Goal: Information Seeking & Learning: Learn about a topic

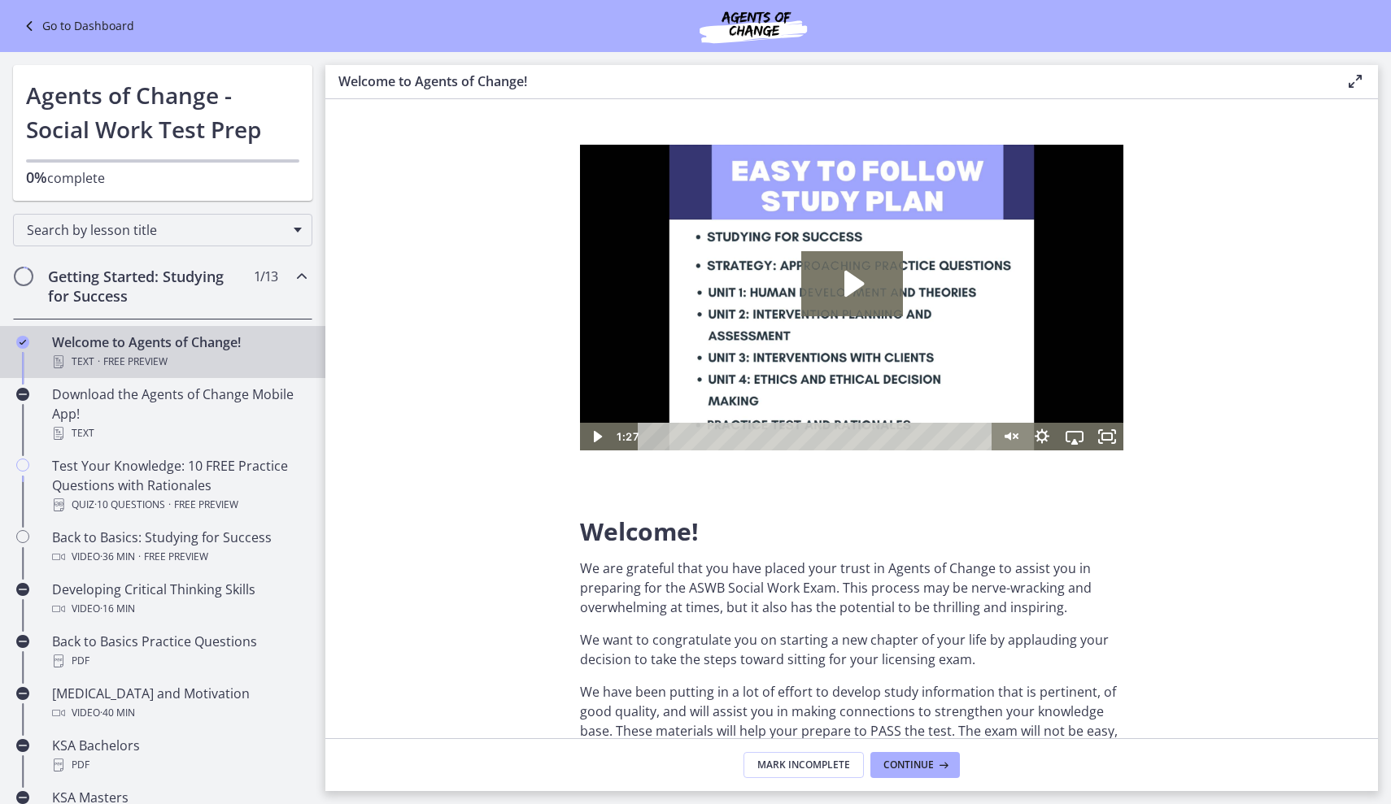
click at [95, 22] on link "Go to Dashboard" at bounding box center [77, 26] width 115 height 20
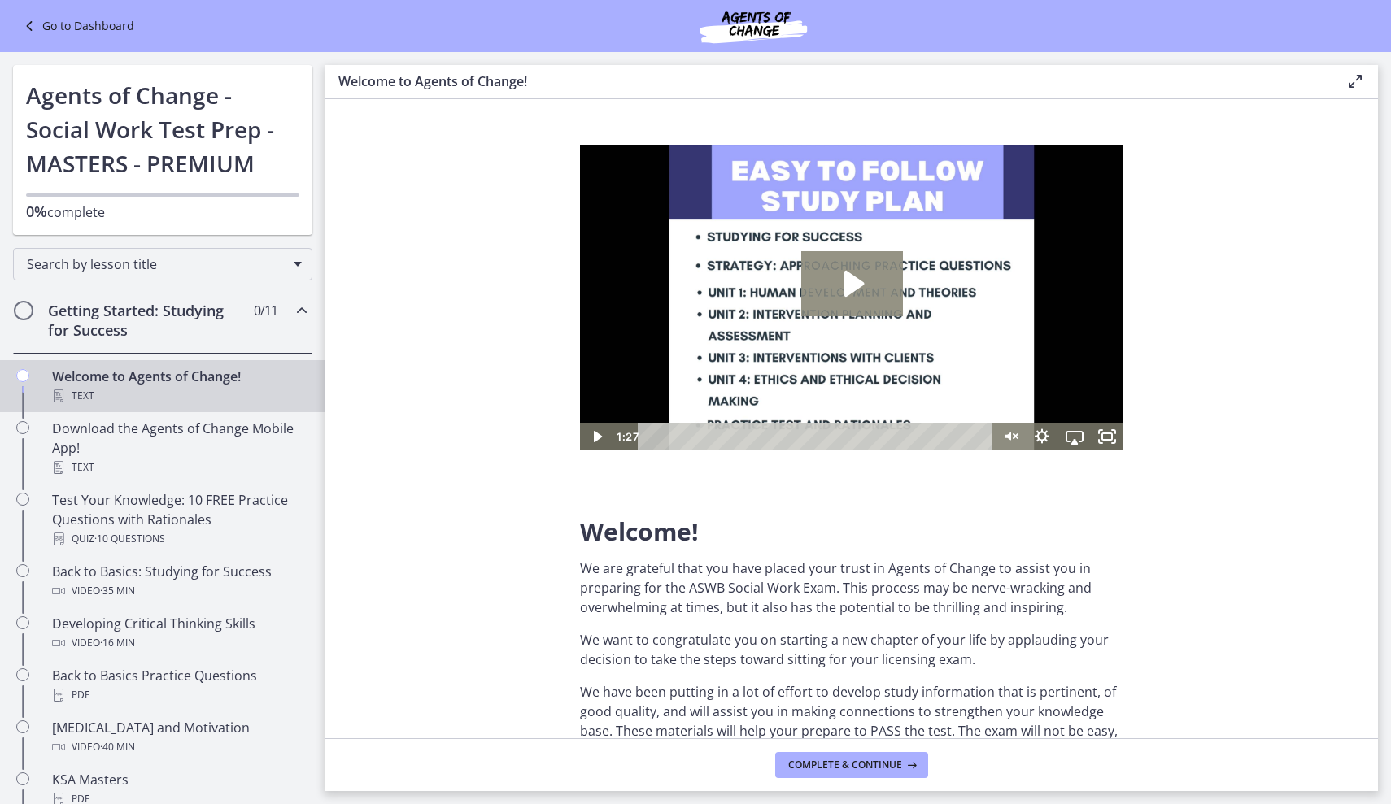
click at [815, 268] on icon "Play Video: c1o6hcmjueu5qasqsu00.mp4" at bounding box center [852, 283] width 102 height 65
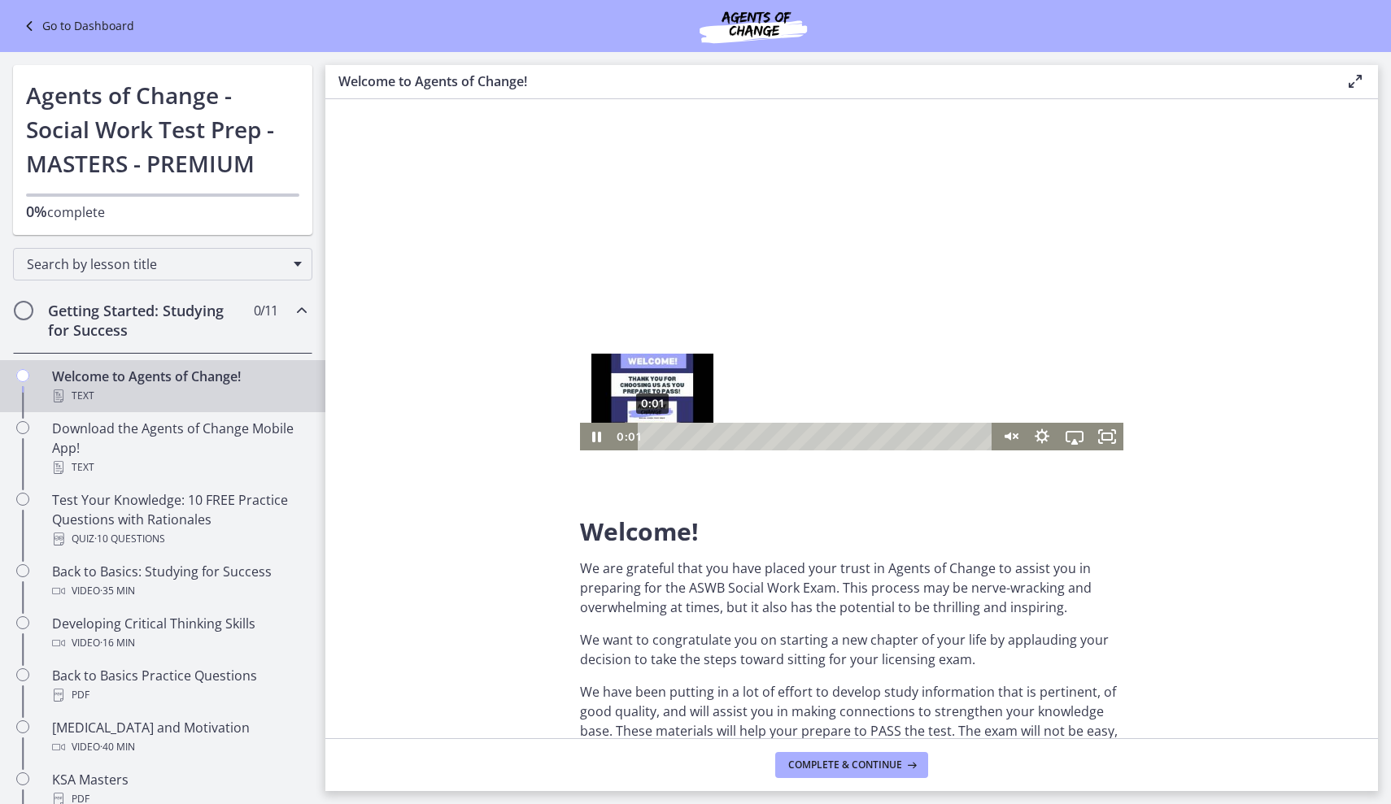
click at [652, 436] on div "0:01" at bounding box center [817, 437] width 335 height 28
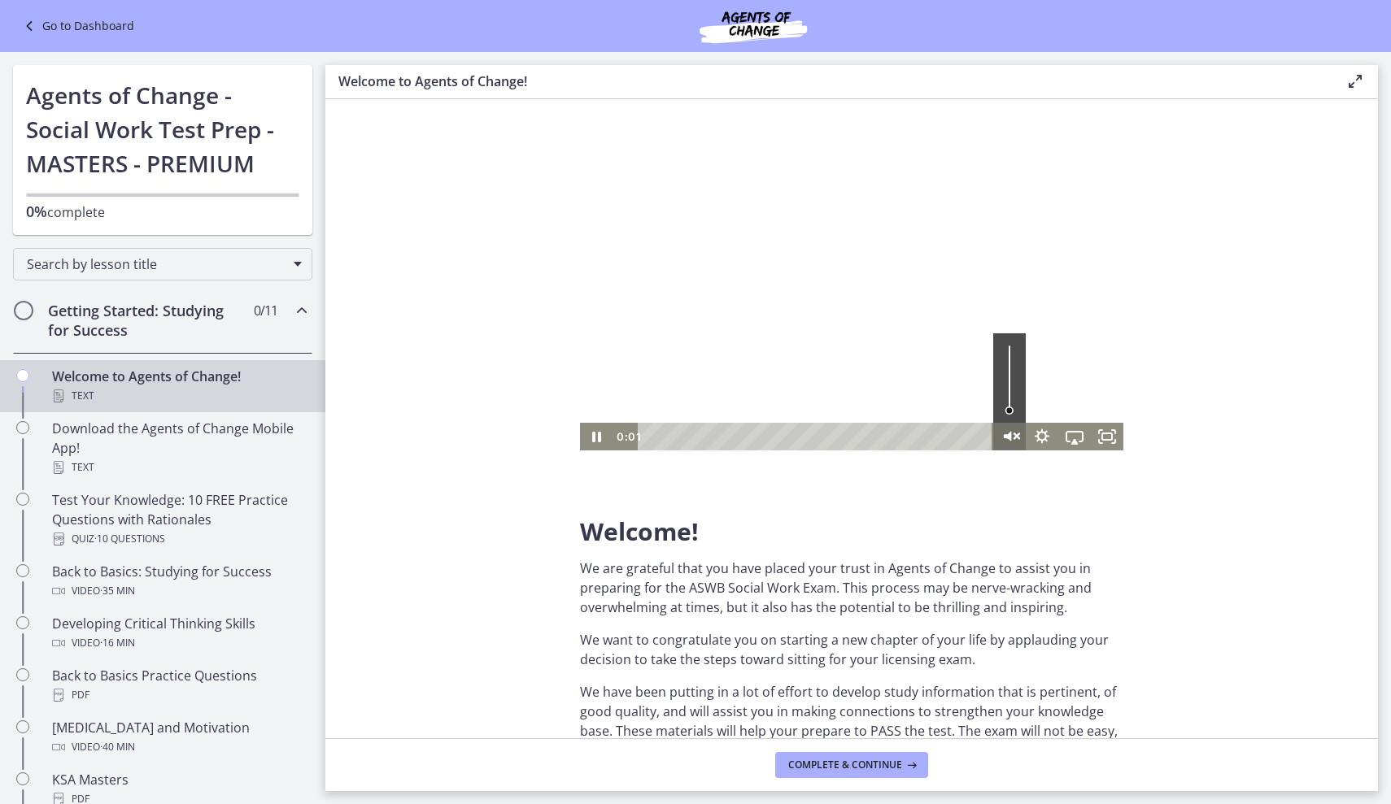
click at [1003, 437] on icon "Unmute" at bounding box center [1009, 436] width 39 height 33
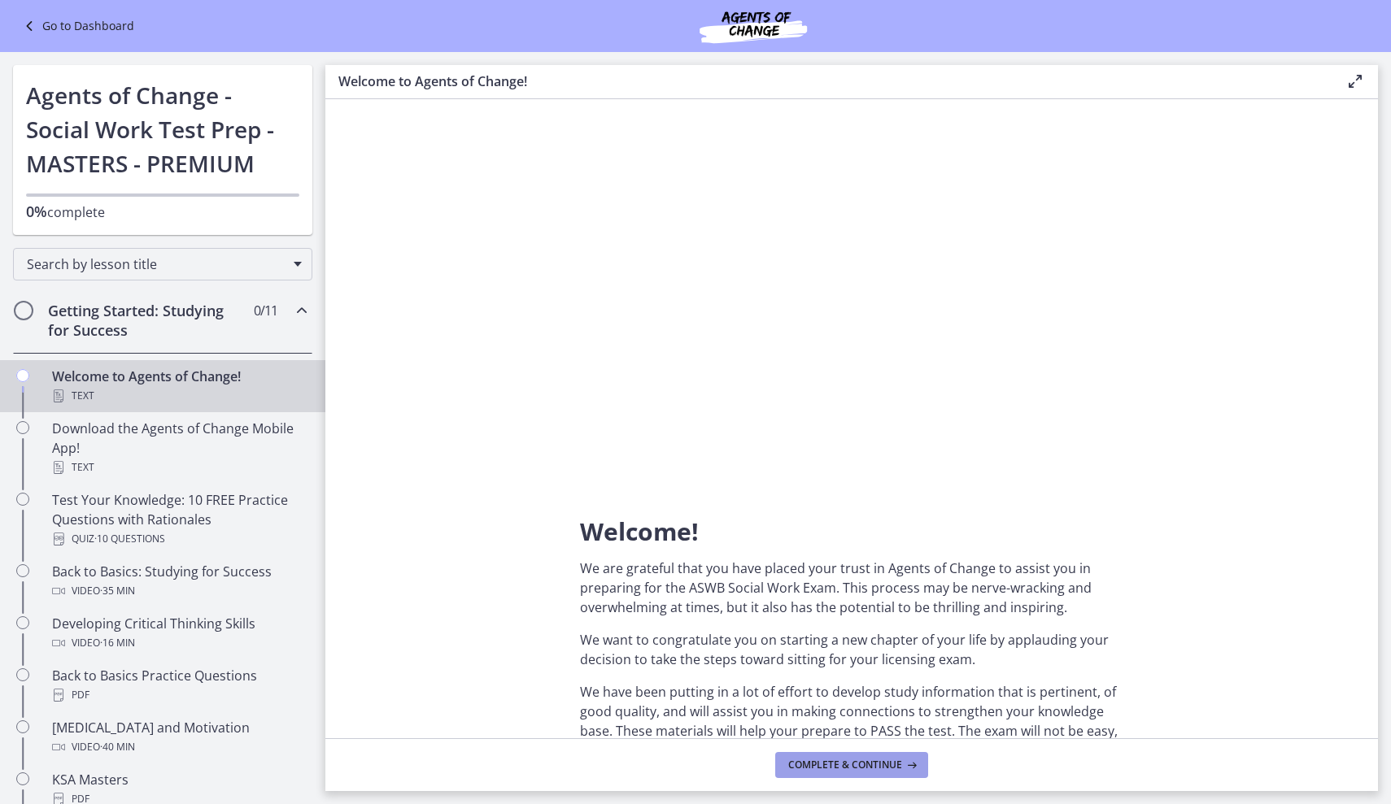
click at [900, 768] on span "Complete & continue" at bounding box center [845, 765] width 114 height 13
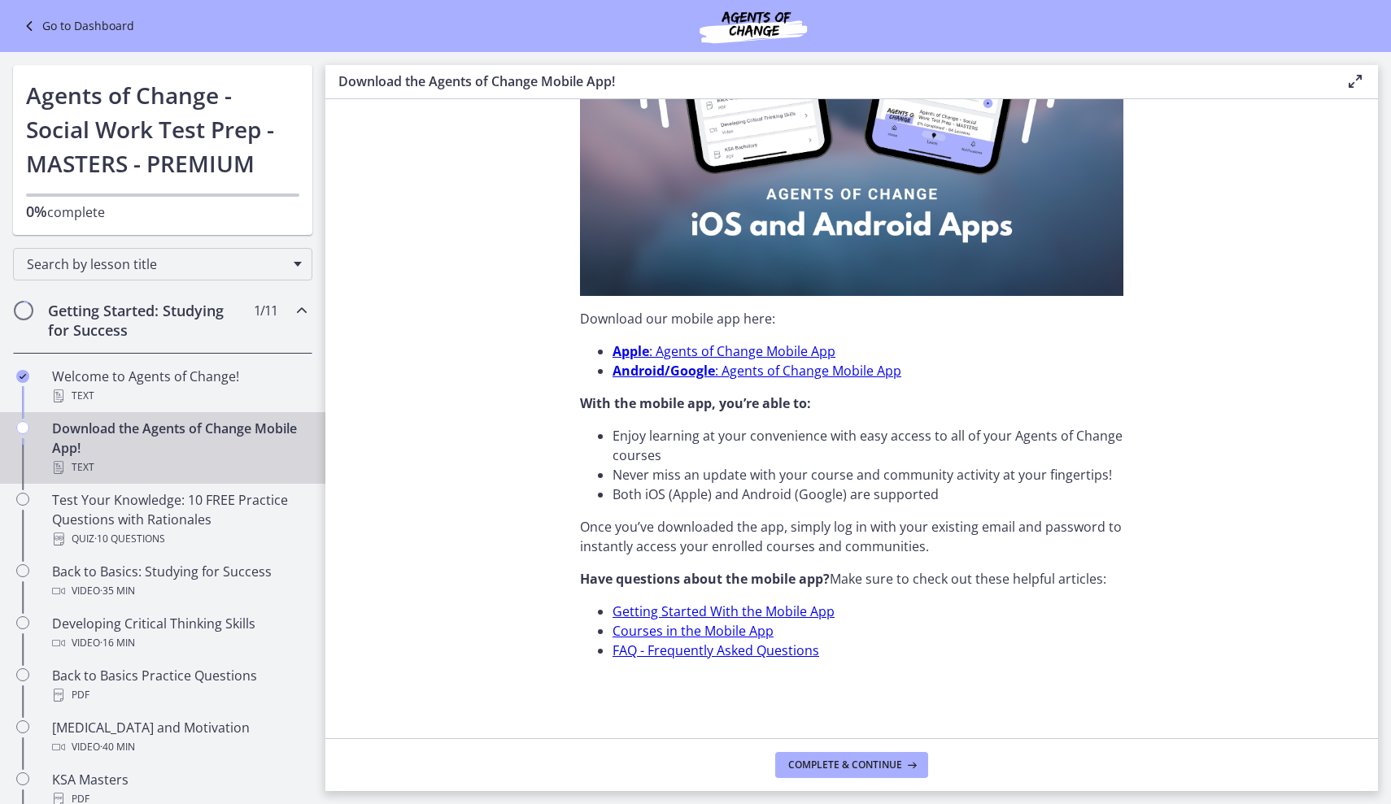
scroll to position [356, 0]
click at [860, 763] on span "Complete & continue" at bounding box center [845, 765] width 114 height 13
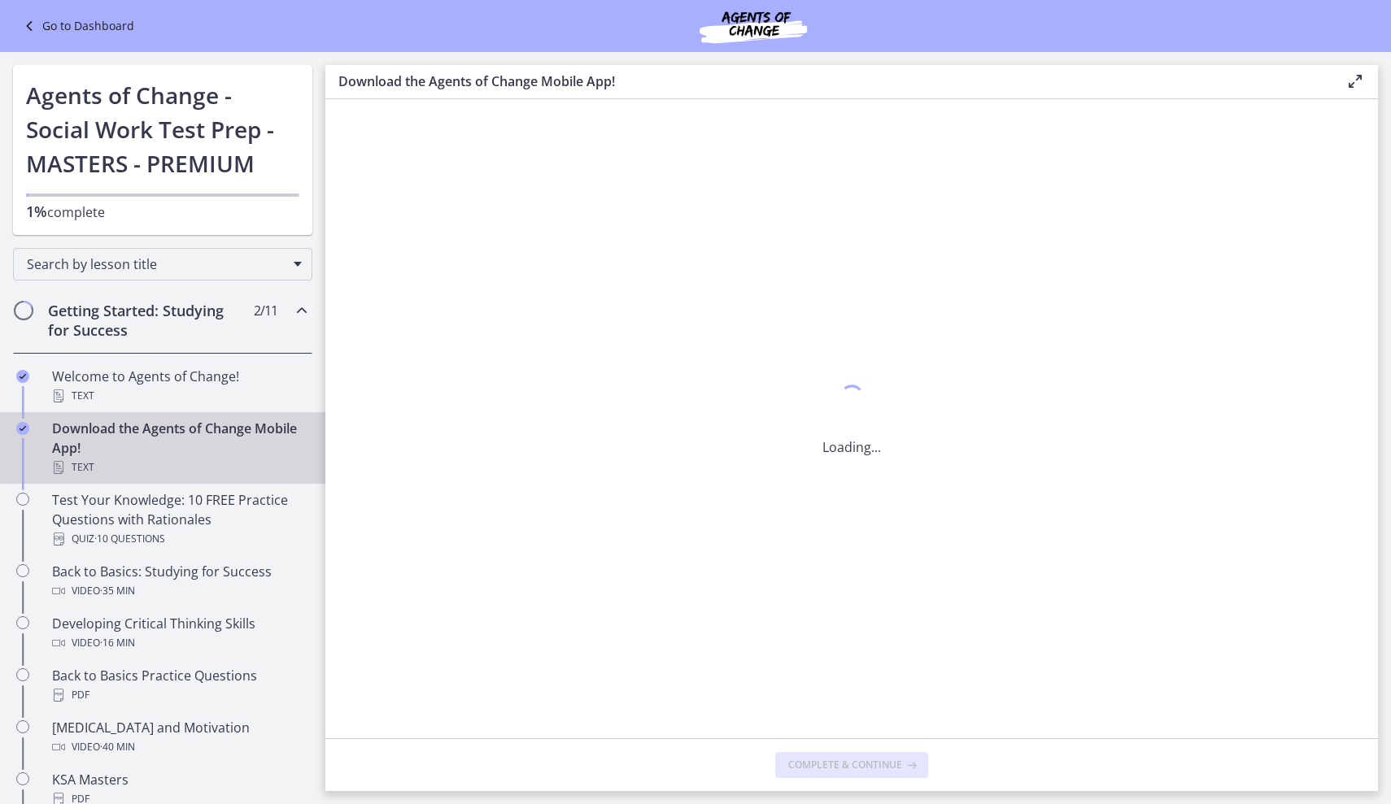
scroll to position [0, 0]
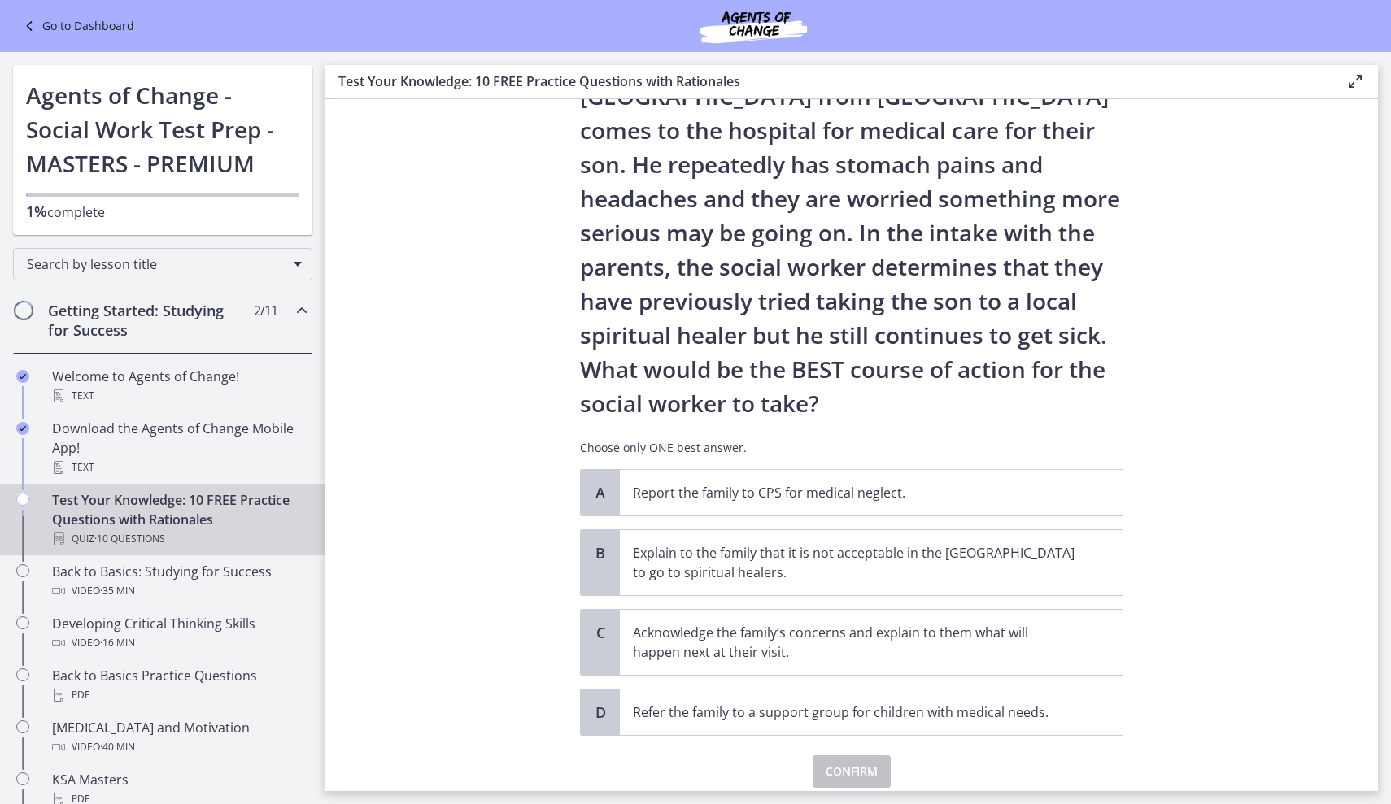
scroll to position [123, 0]
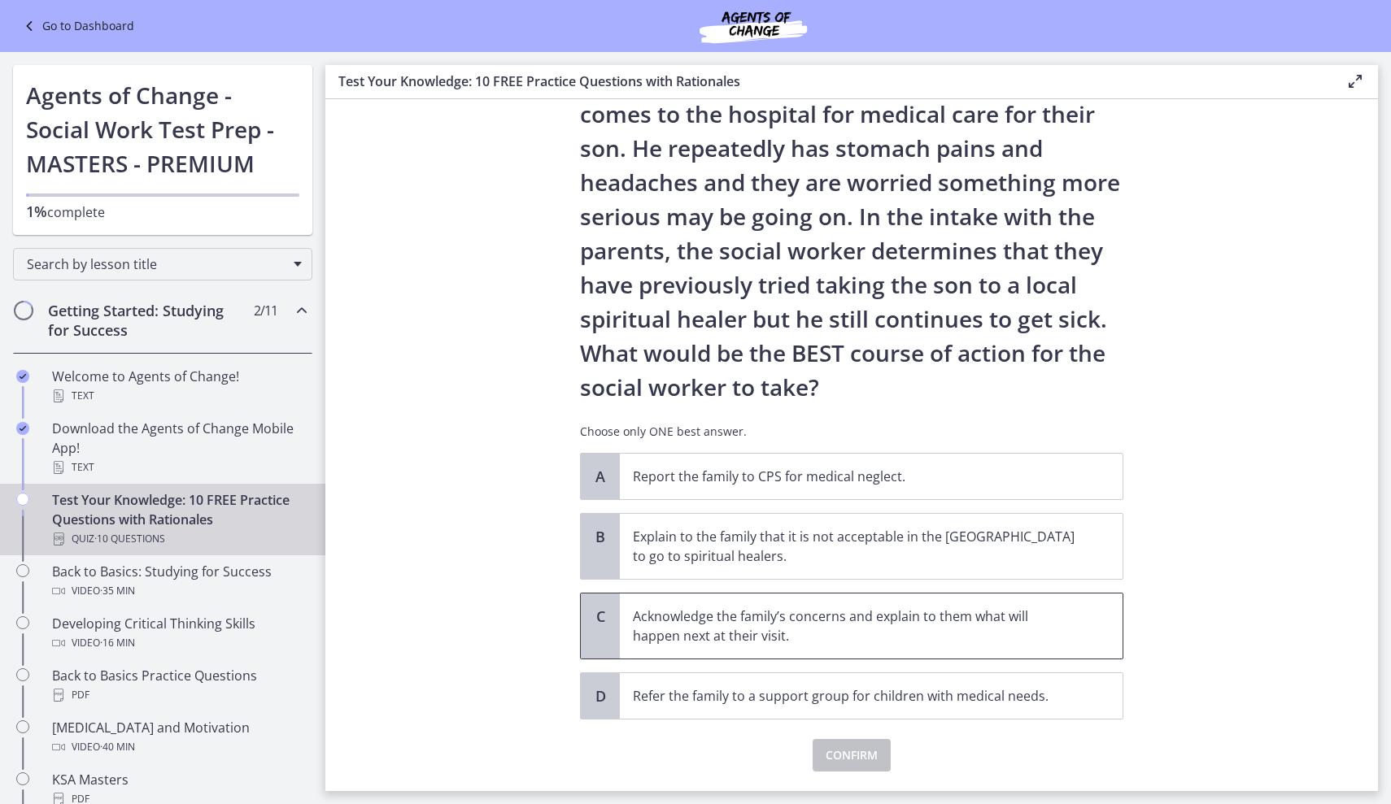
click at [978, 609] on p "Acknowledge the family’s concerns and explain to them what will happen next at …" at bounding box center [855, 626] width 444 height 39
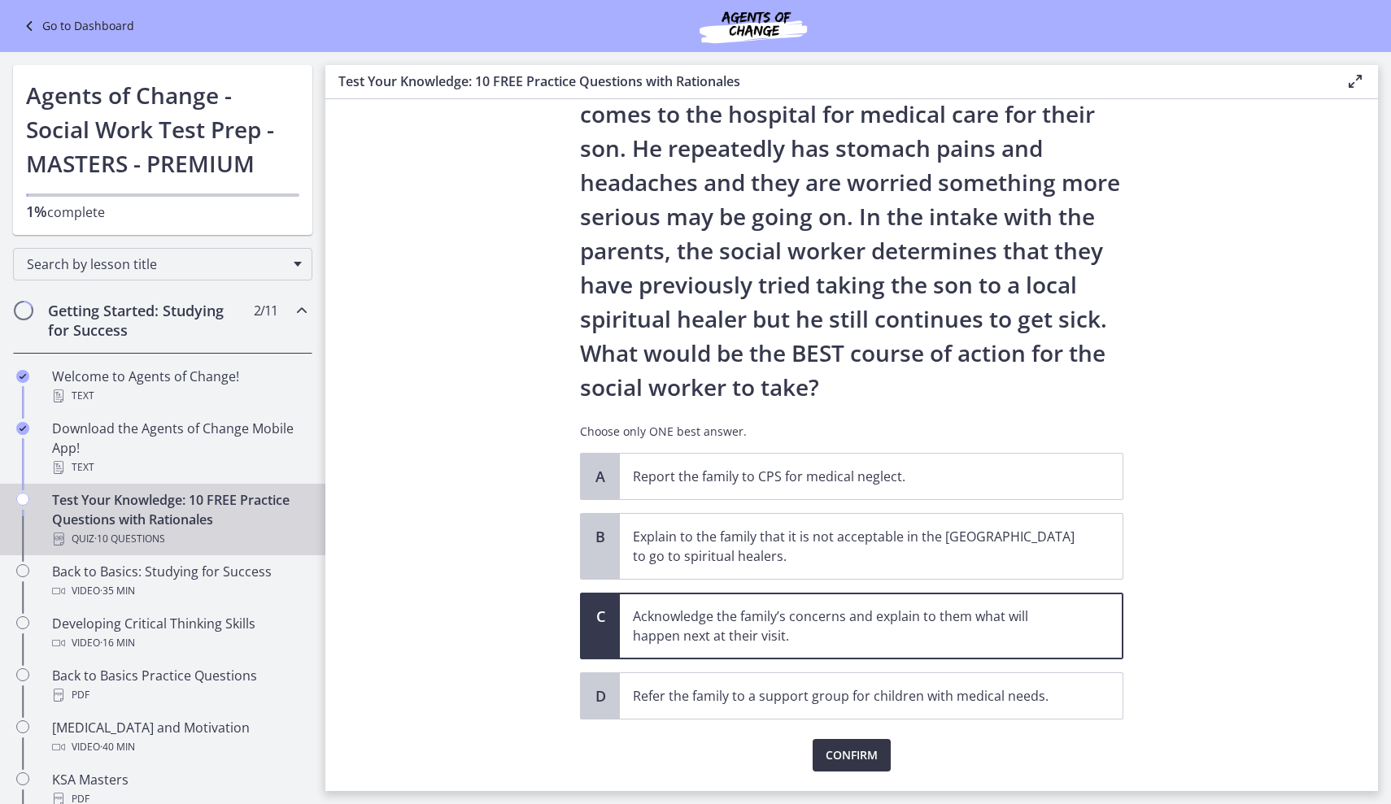
click at [862, 757] on span "Confirm" at bounding box center [851, 756] width 52 height 20
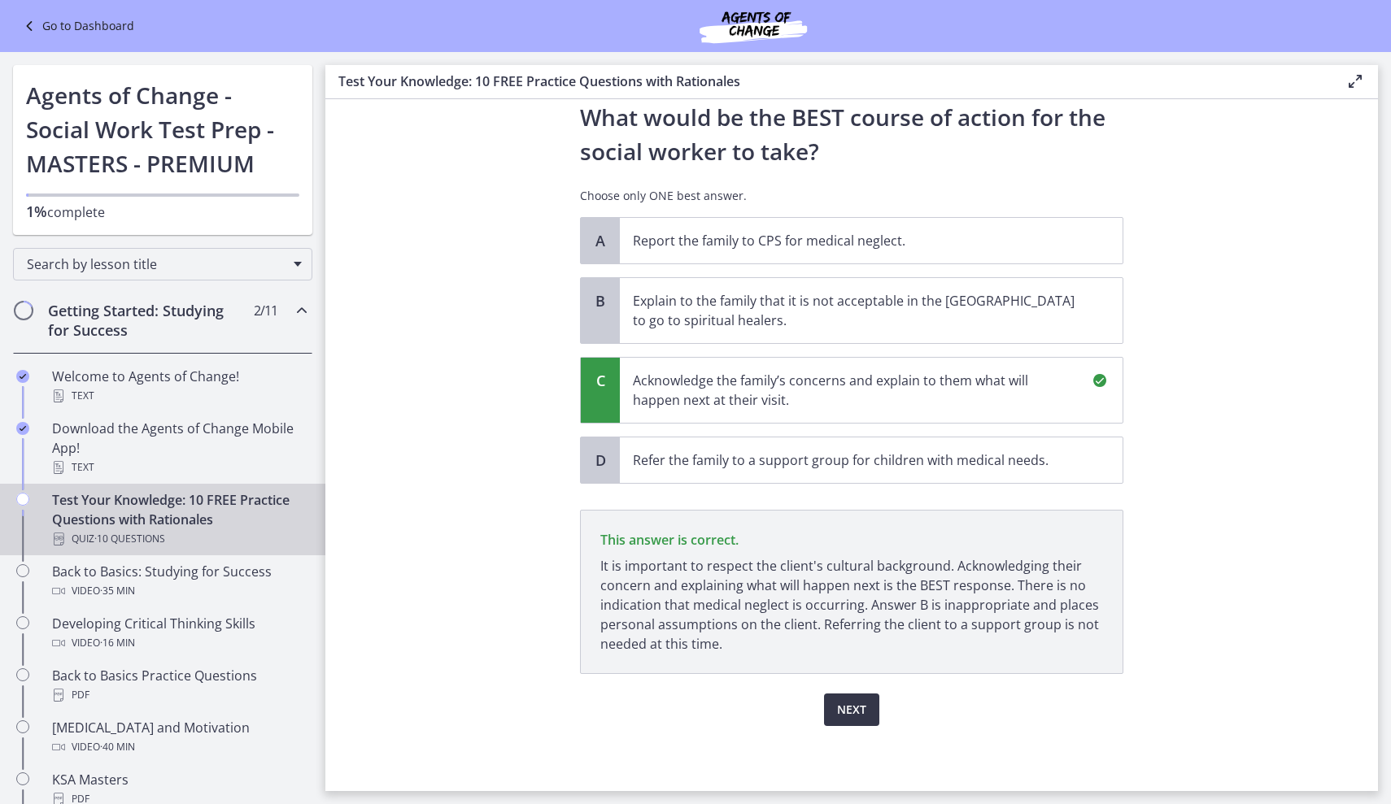
scroll to position [359, 0]
click at [861, 707] on span "Next" at bounding box center [851, 710] width 29 height 20
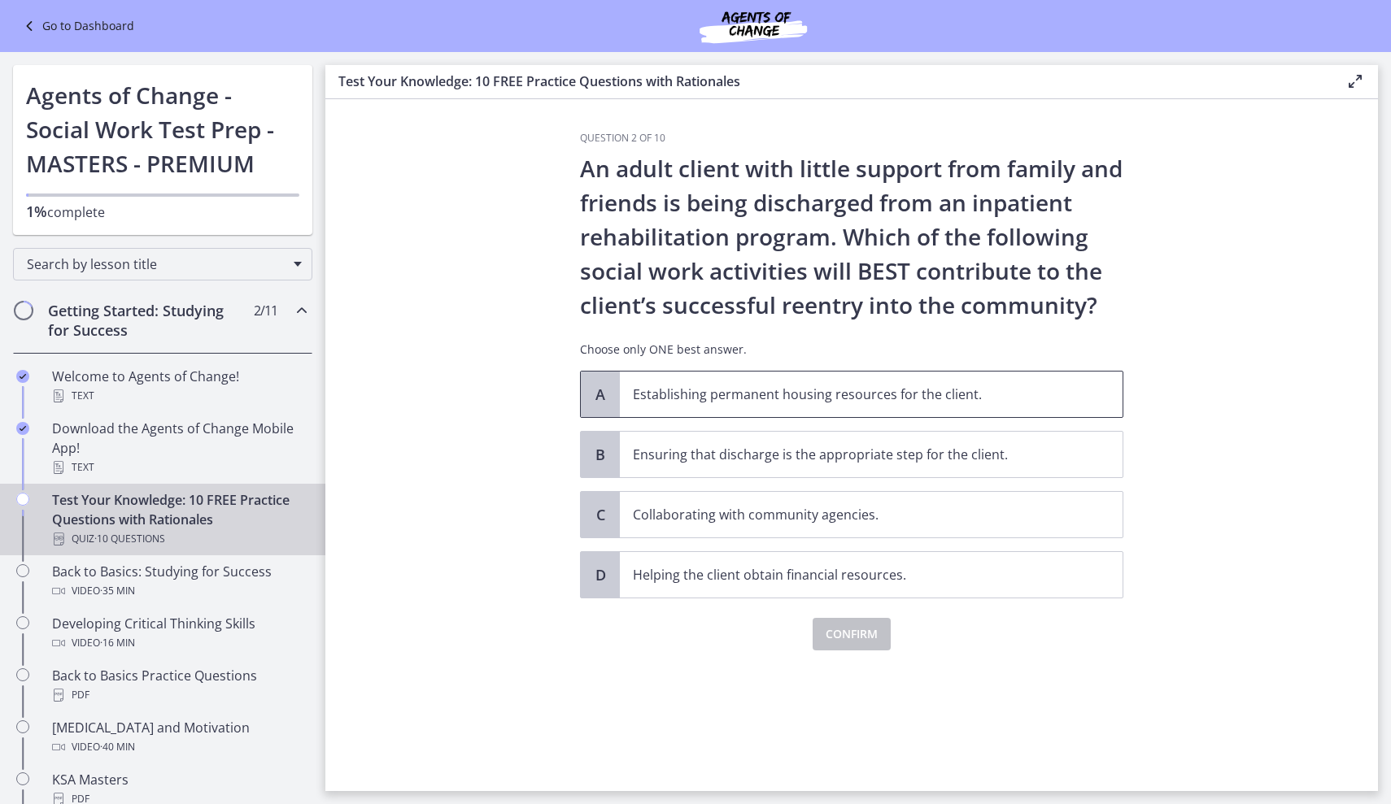
click at [947, 407] on span "Establishing permanent housing resources for the client." at bounding box center [871, 395] width 503 height 46
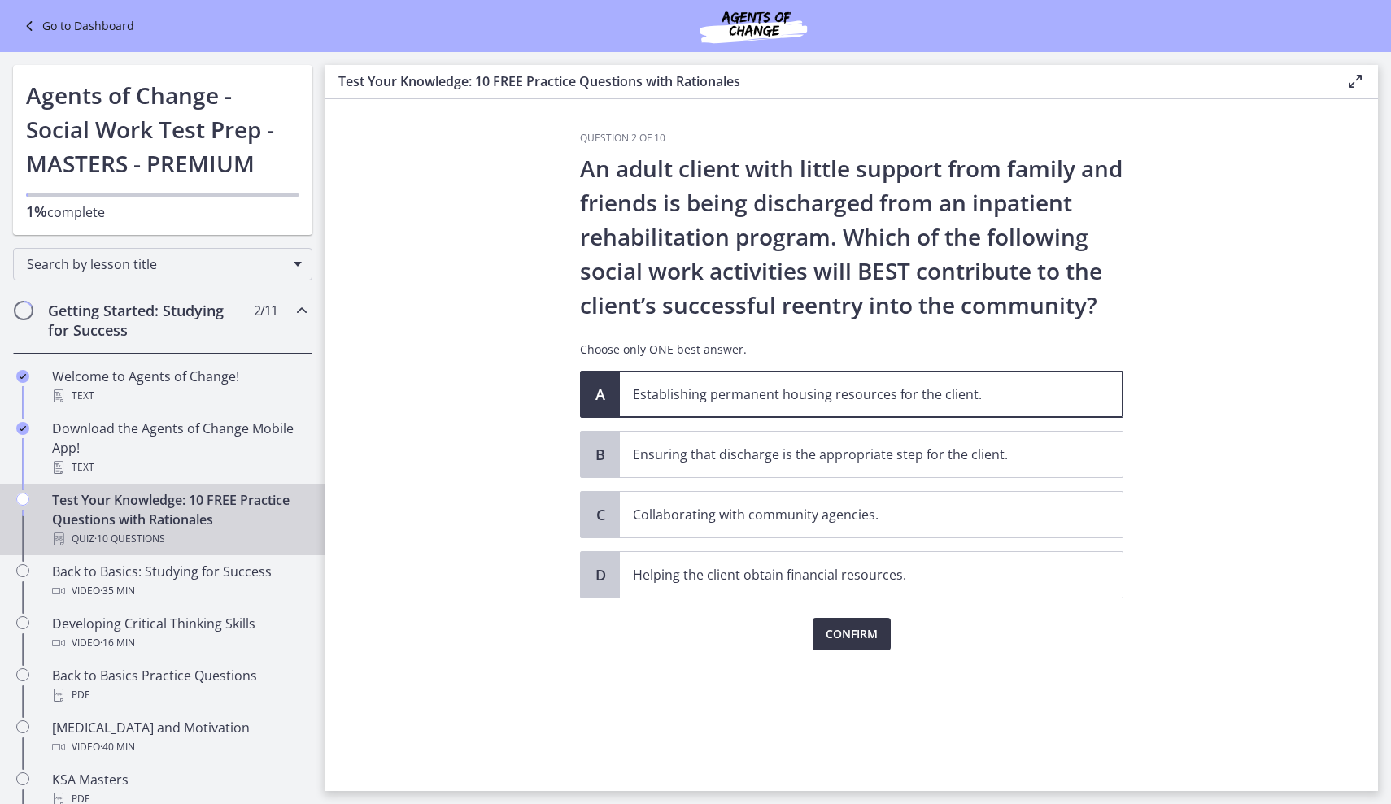
click at [855, 639] on span "Confirm" at bounding box center [851, 635] width 52 height 20
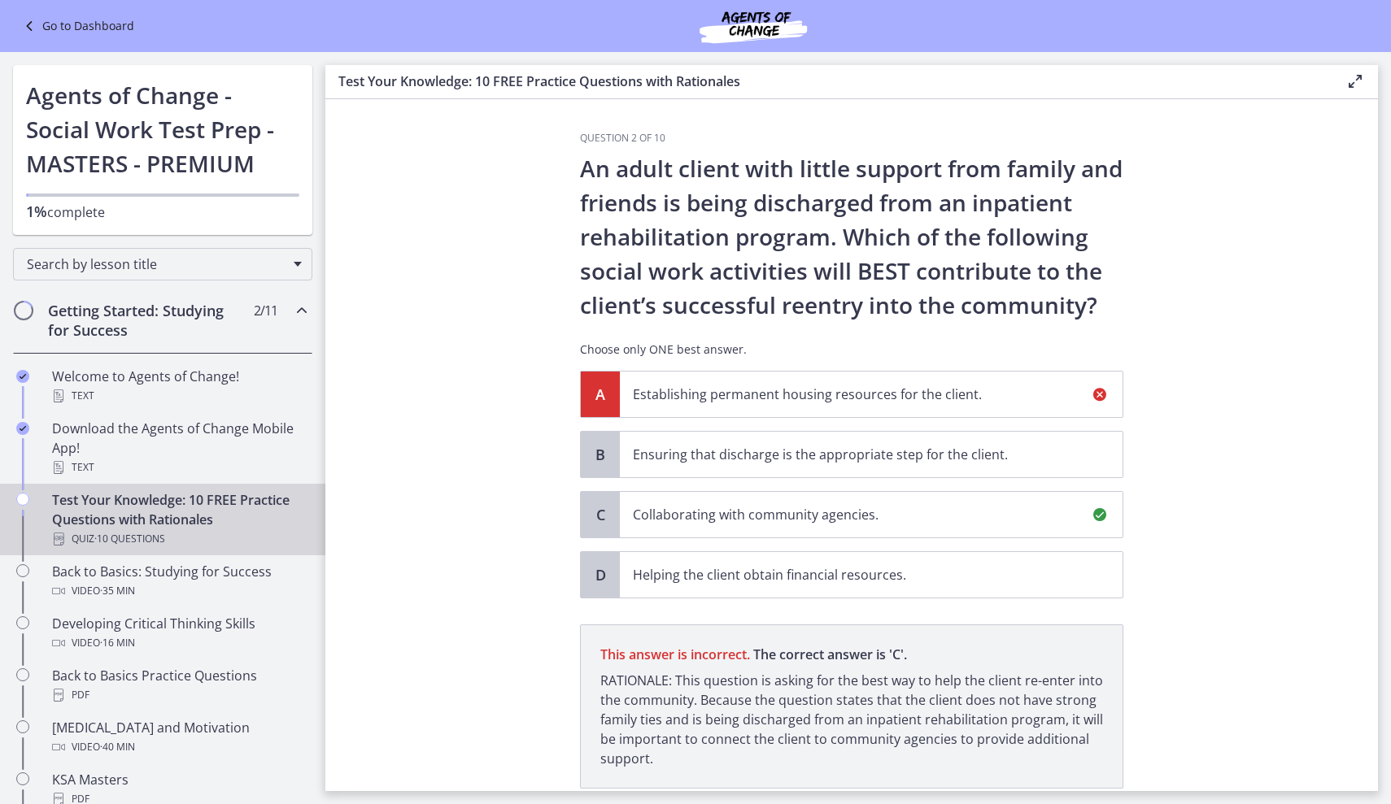
scroll to position [115, 0]
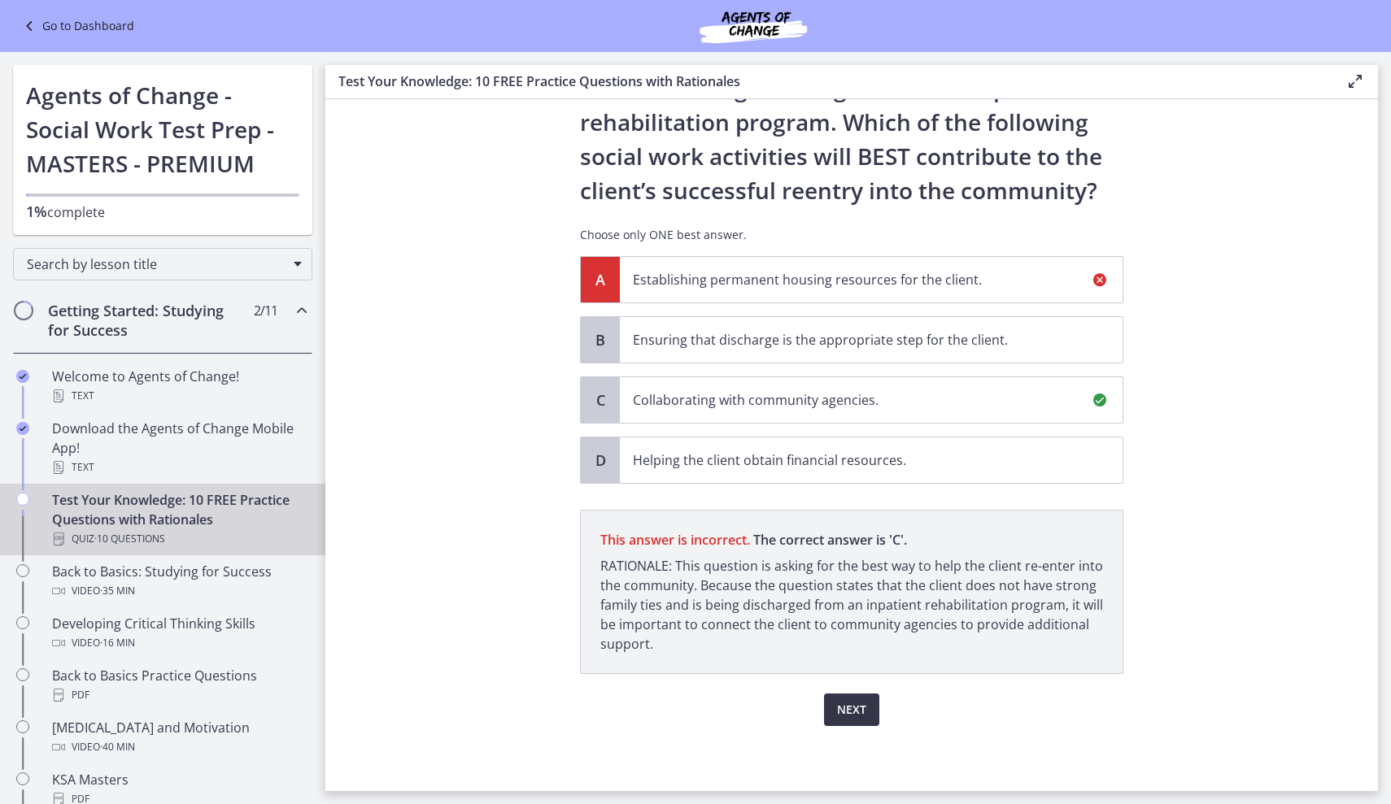
click at [856, 696] on button "Next" at bounding box center [851, 710] width 55 height 33
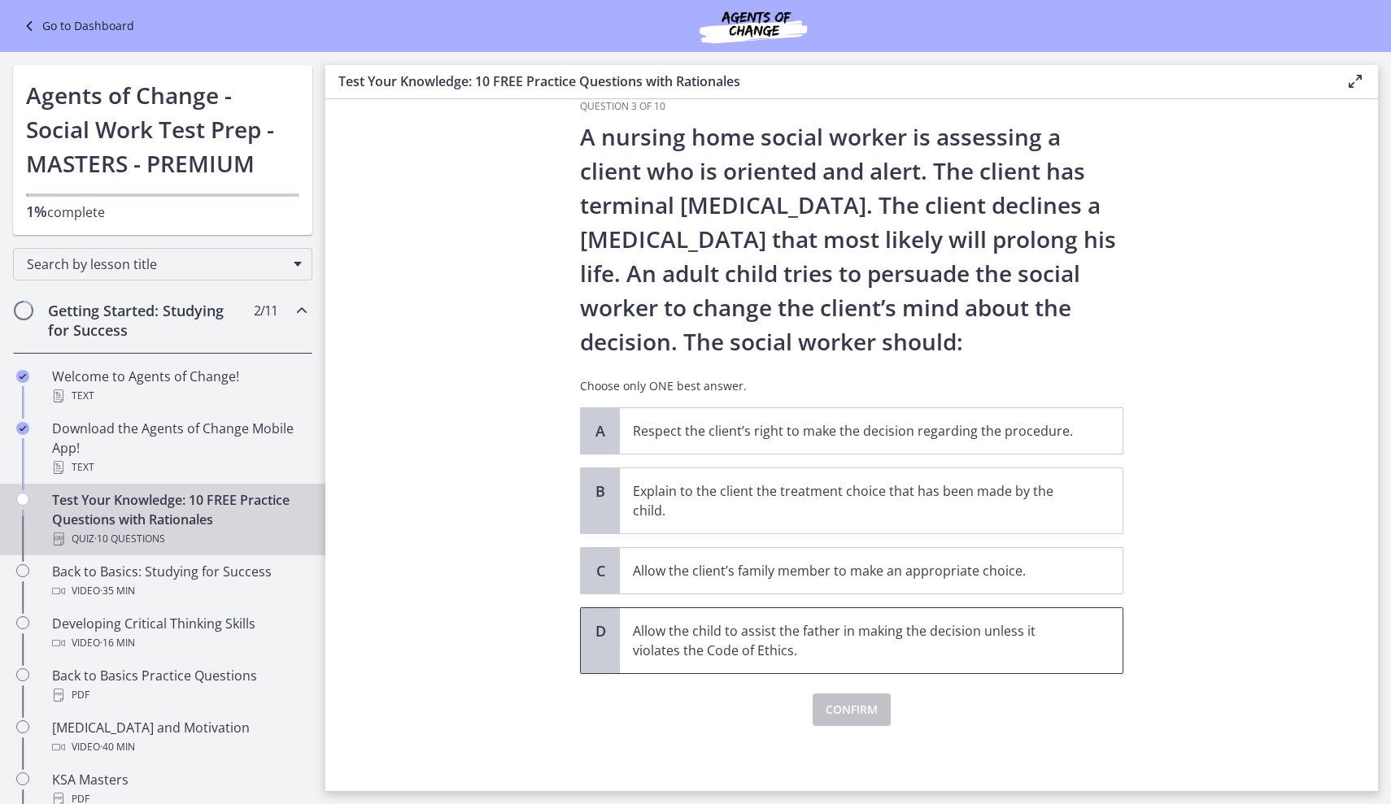
scroll to position [0, 0]
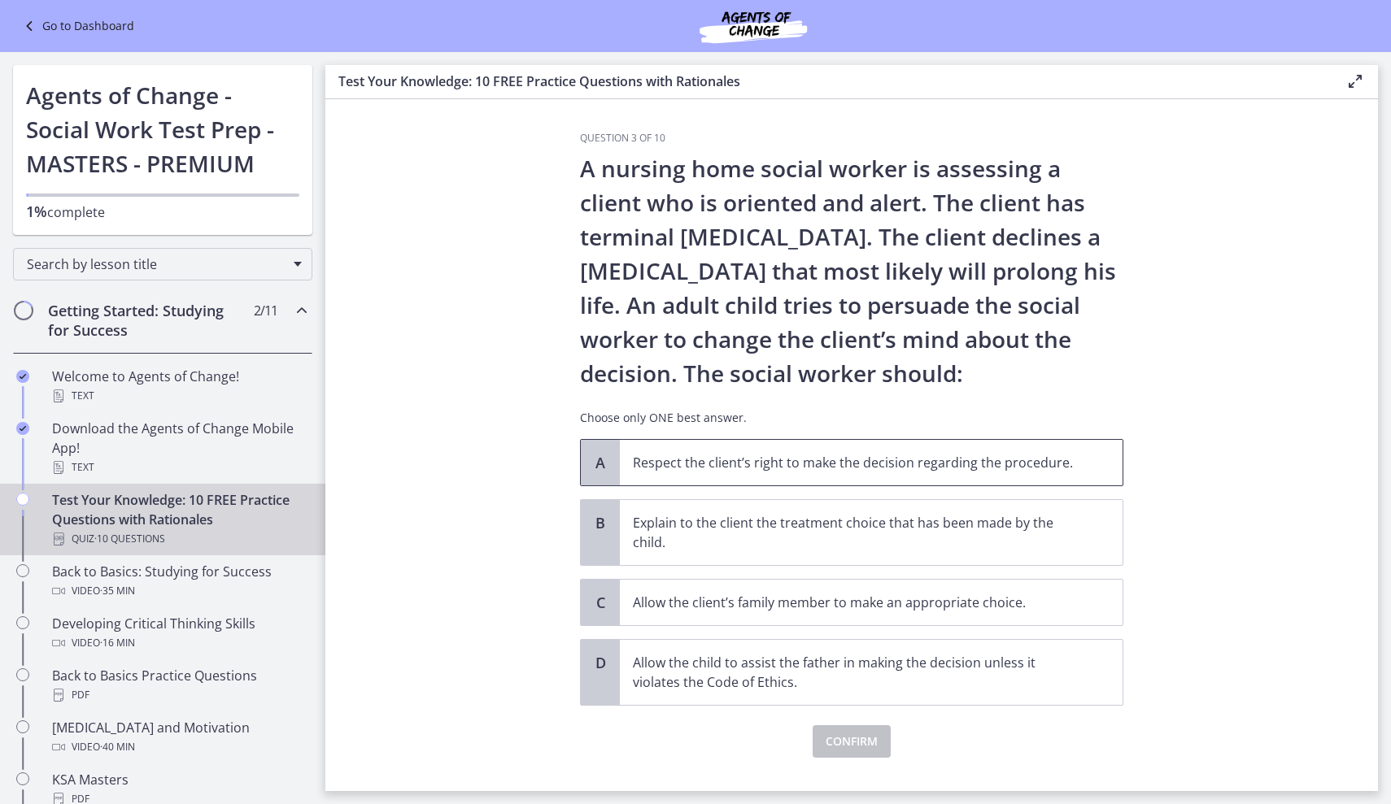
click at [871, 472] on p "Respect the client’s right to make the decision regarding the procedure." at bounding box center [855, 463] width 444 height 20
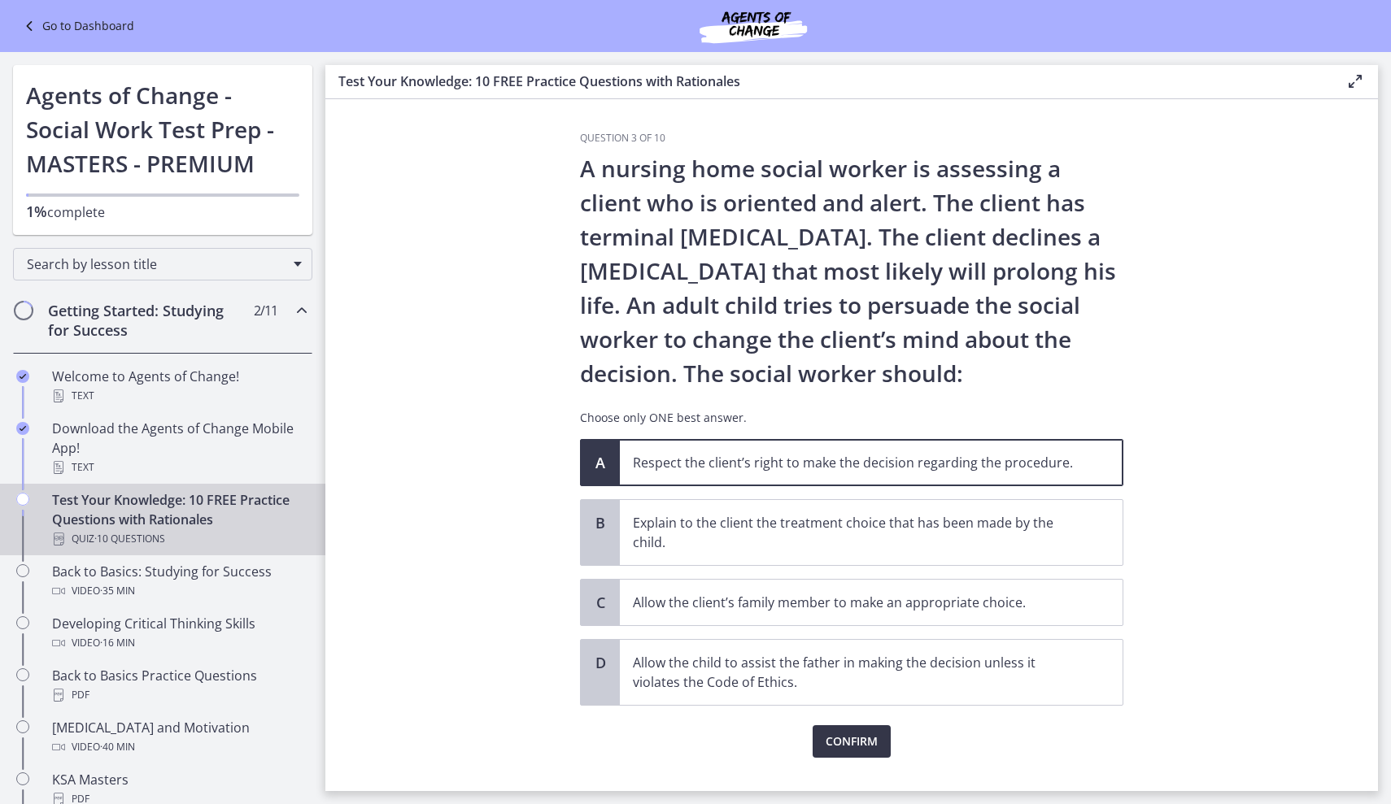
click at [842, 738] on span "Confirm" at bounding box center [851, 742] width 52 height 20
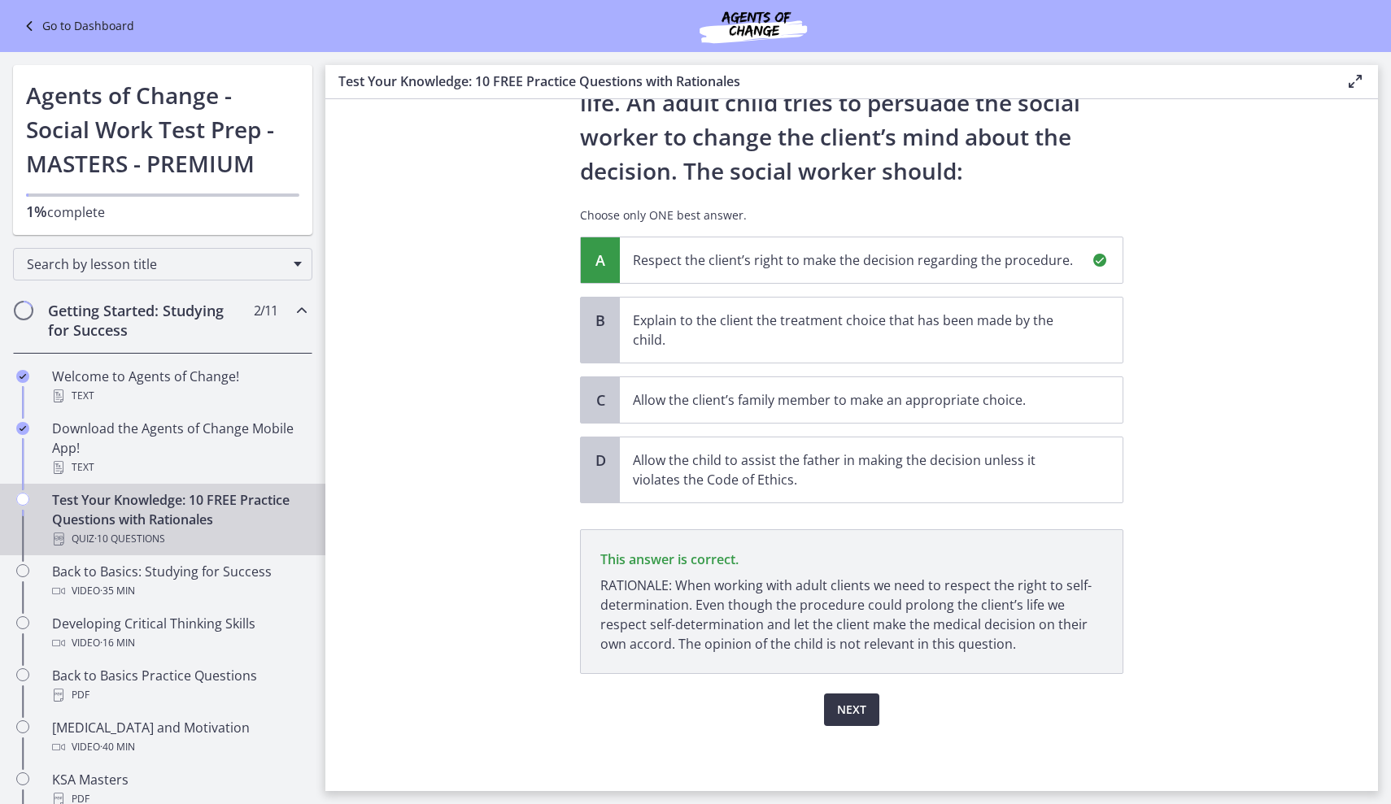
scroll to position [202, 0]
click at [863, 707] on span "Next" at bounding box center [851, 710] width 29 height 20
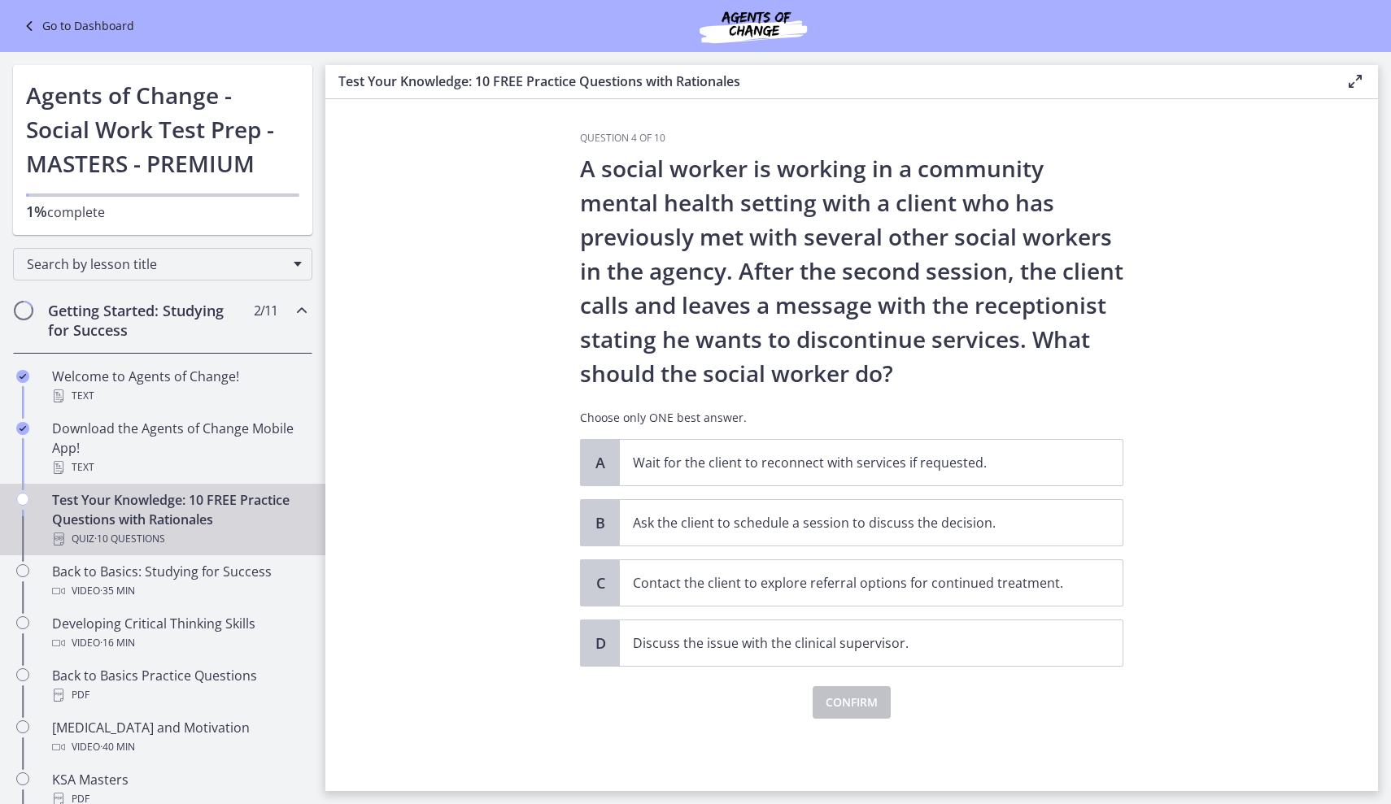
scroll to position [0, 0]
click at [909, 521] on p "Ask the client to schedule a session to discuss the decision." at bounding box center [855, 523] width 444 height 20
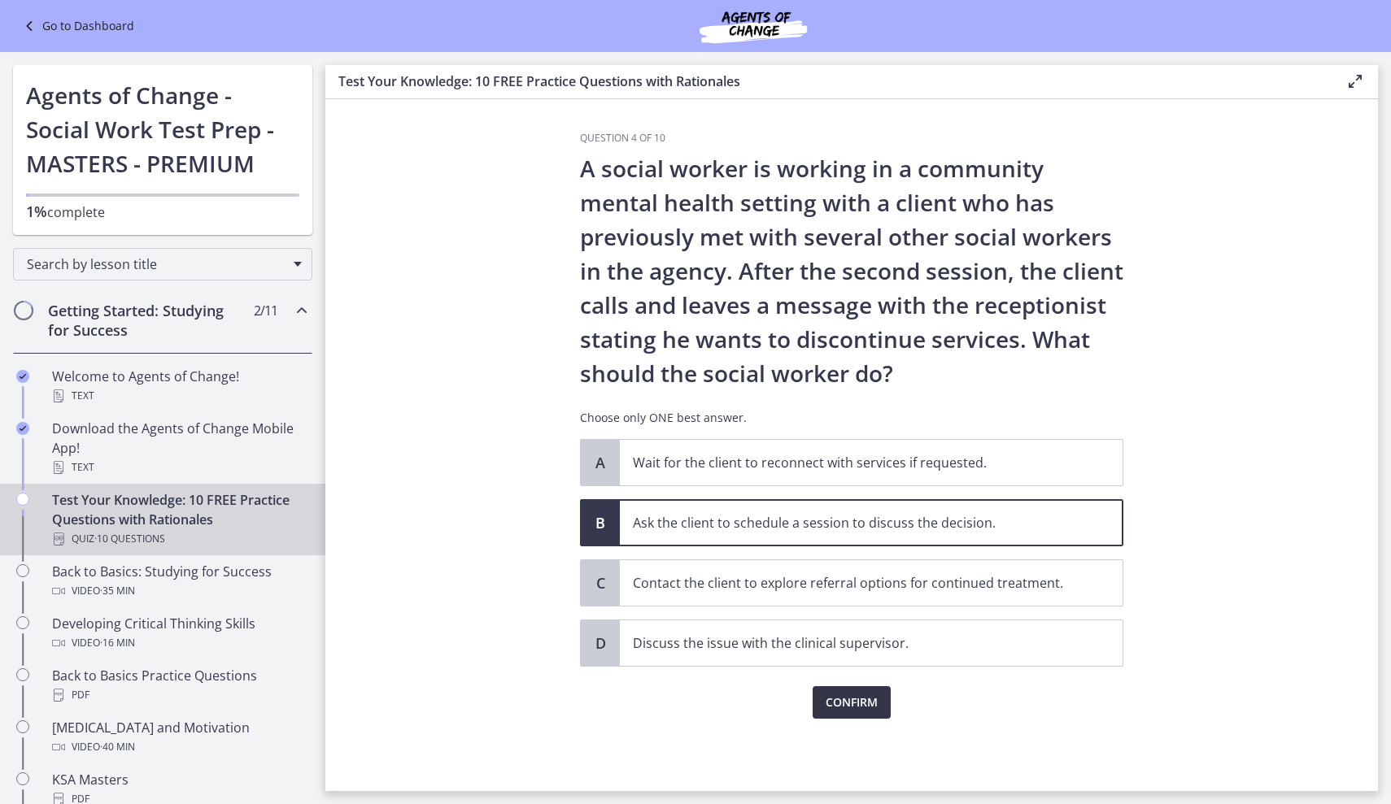
click at [856, 694] on span "Confirm" at bounding box center [851, 703] width 52 height 20
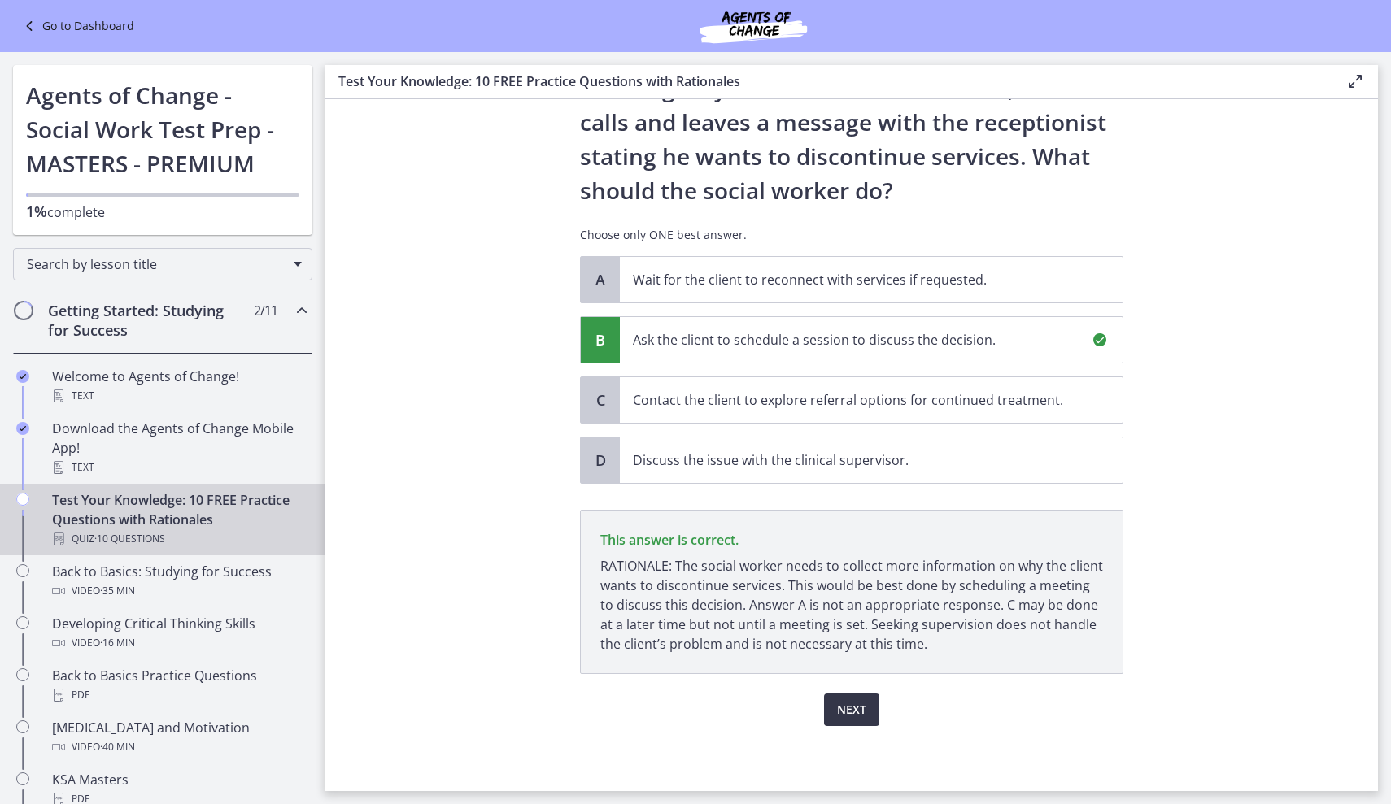
scroll to position [183, 0]
click at [861, 698] on button "Next" at bounding box center [851, 710] width 55 height 33
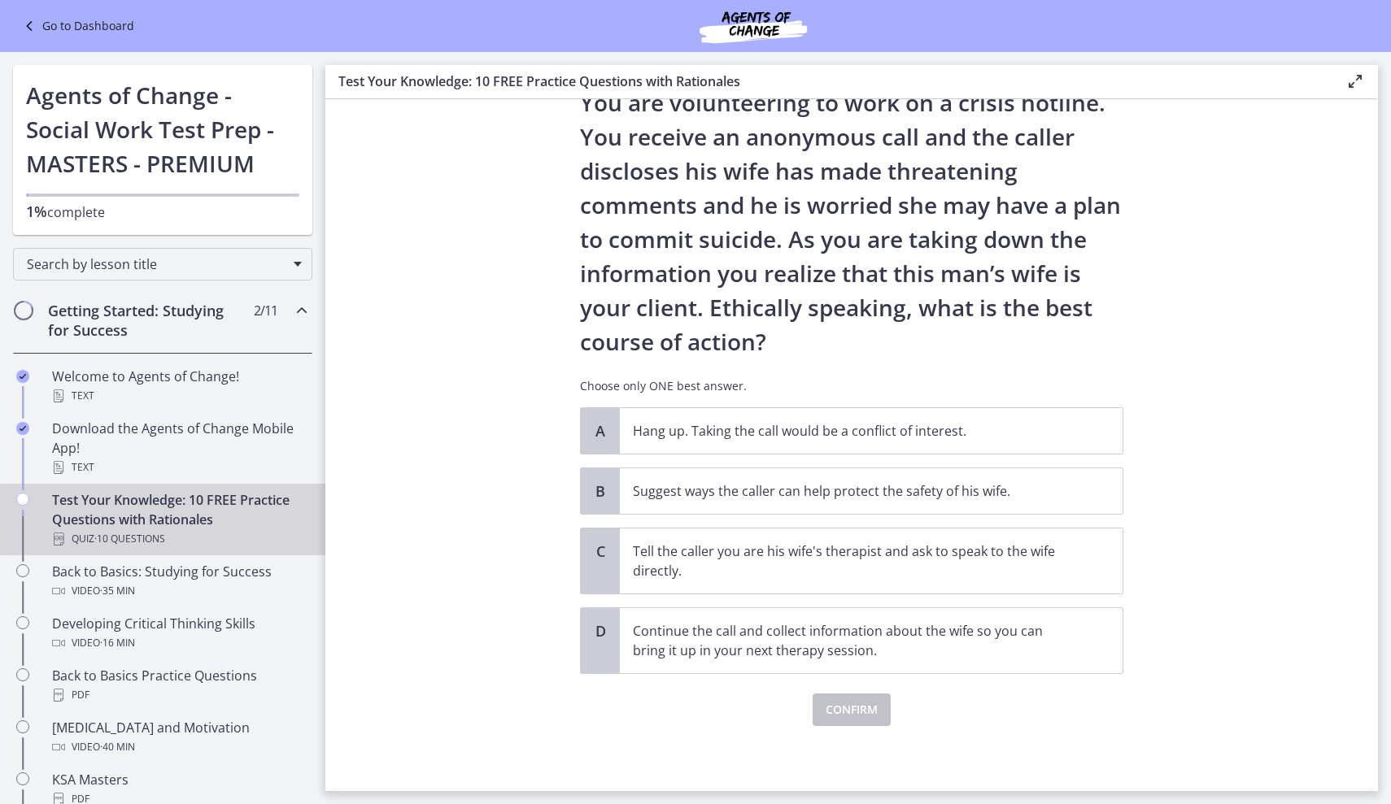
scroll to position [0, 0]
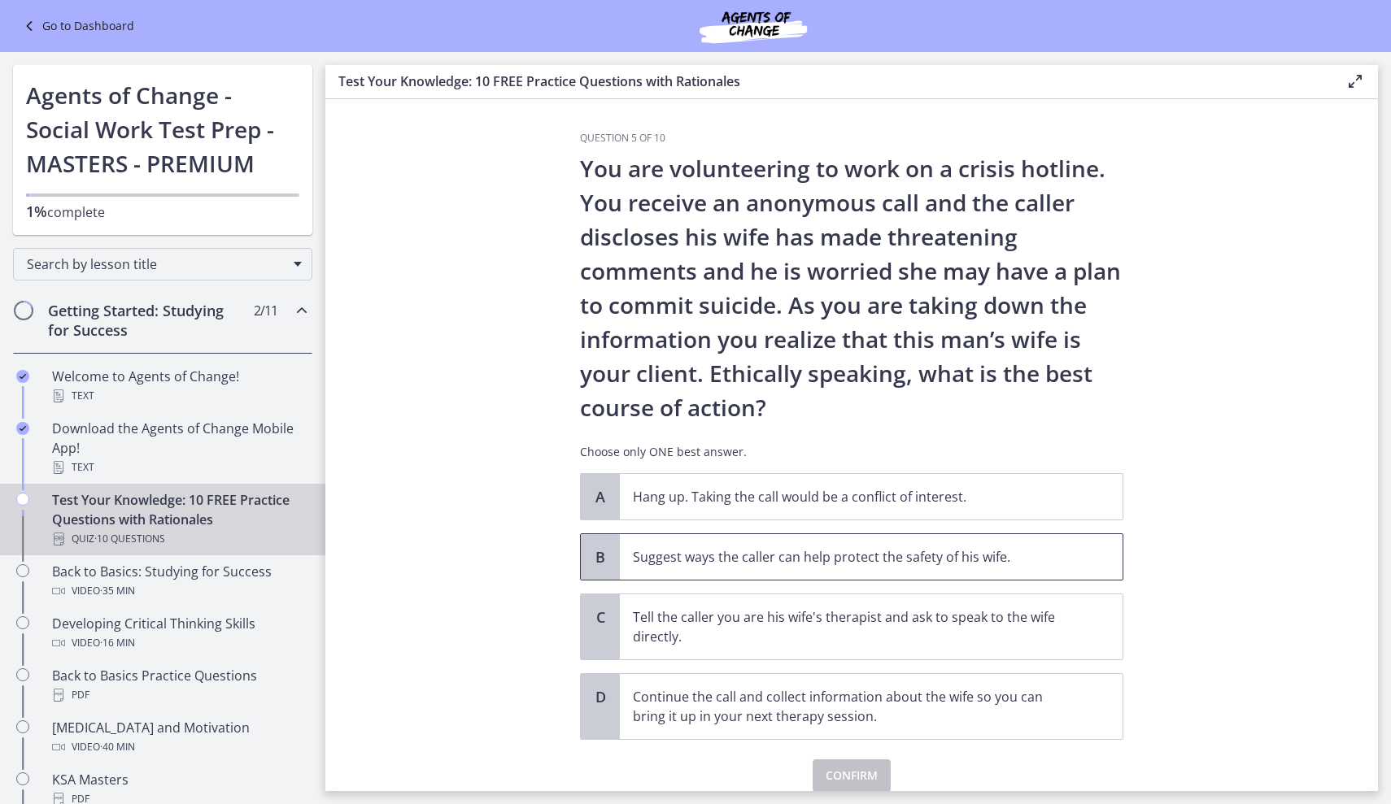
click at [978, 568] on span "Suggest ways the caller can help protect the safety of his wife." at bounding box center [871, 557] width 503 height 46
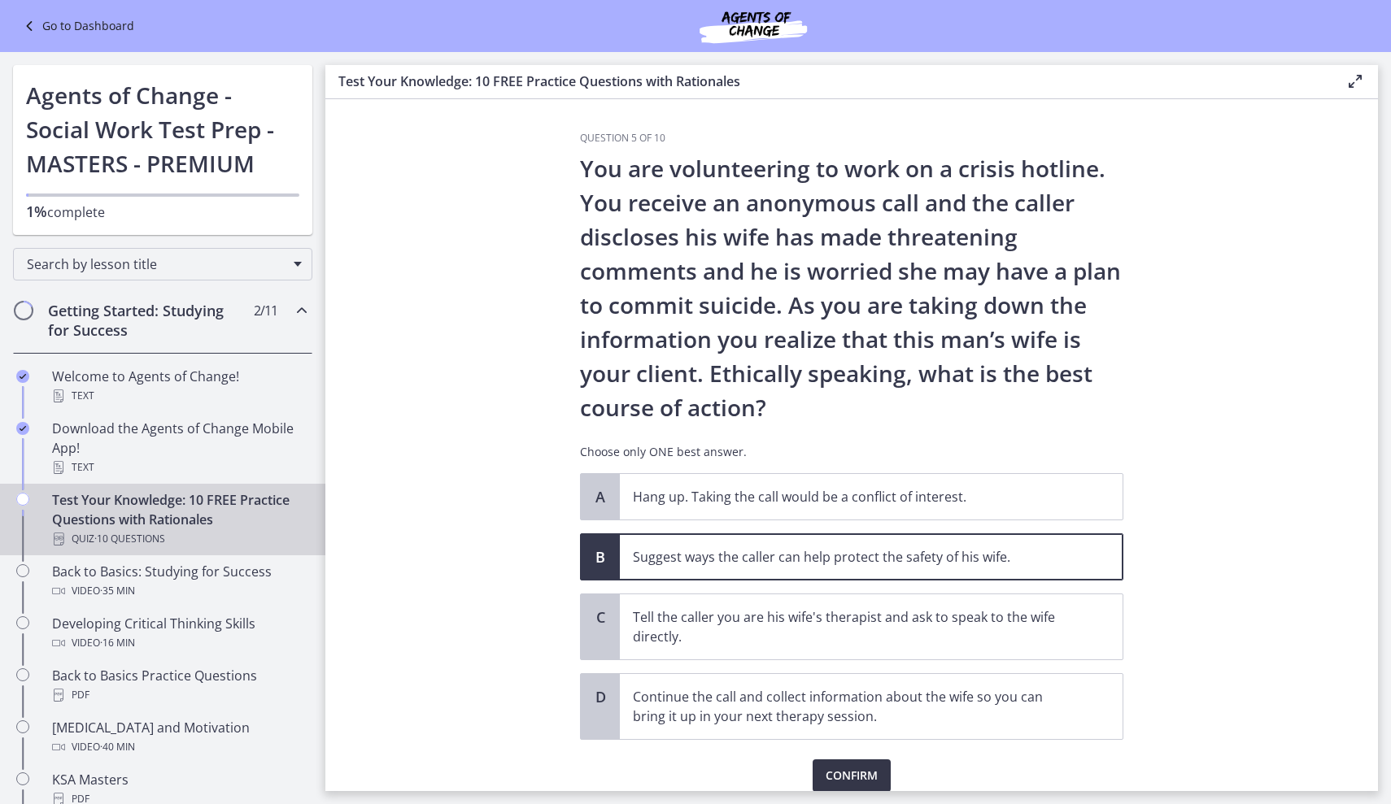
click at [854, 784] on span "Confirm" at bounding box center [851, 776] width 52 height 20
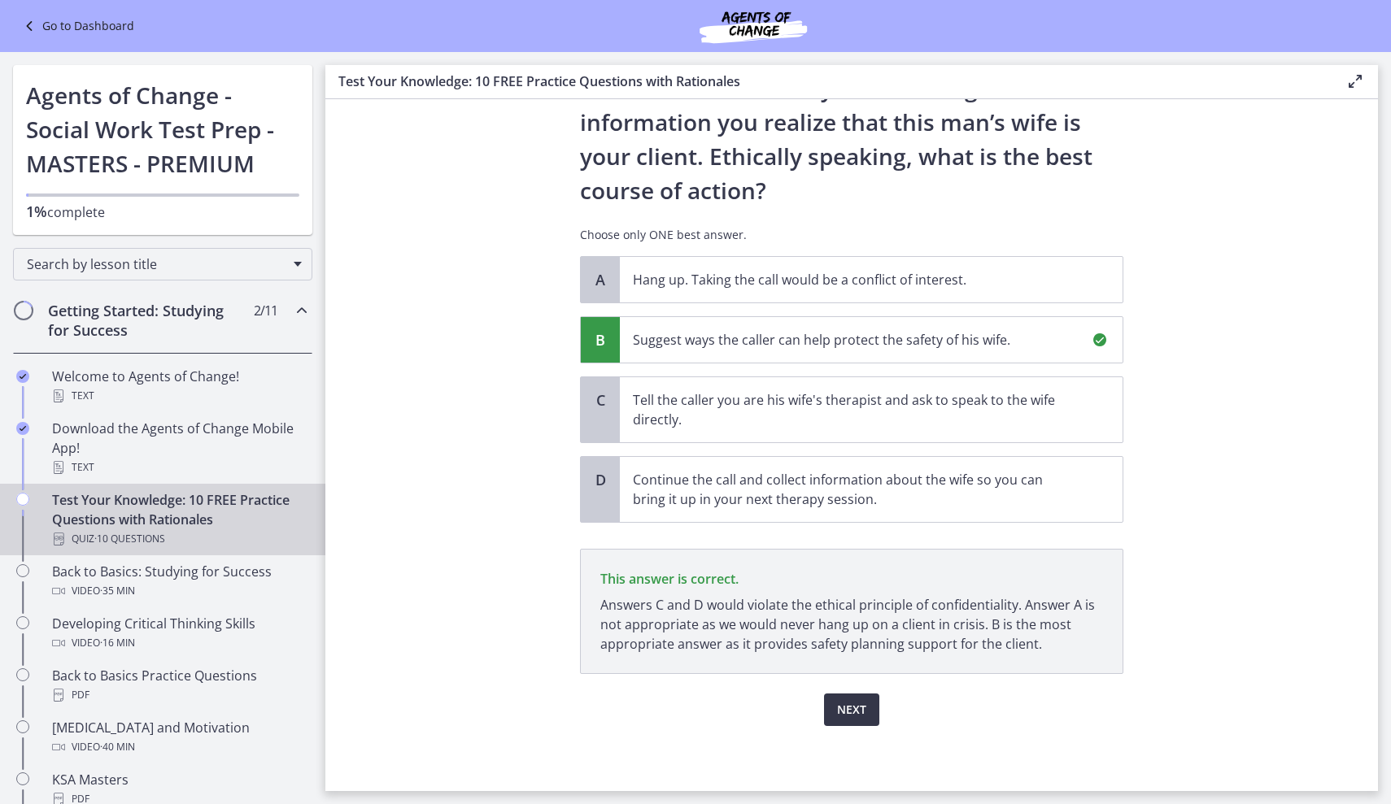
scroll to position [217, 0]
click at [868, 704] on button "Next" at bounding box center [851, 710] width 55 height 33
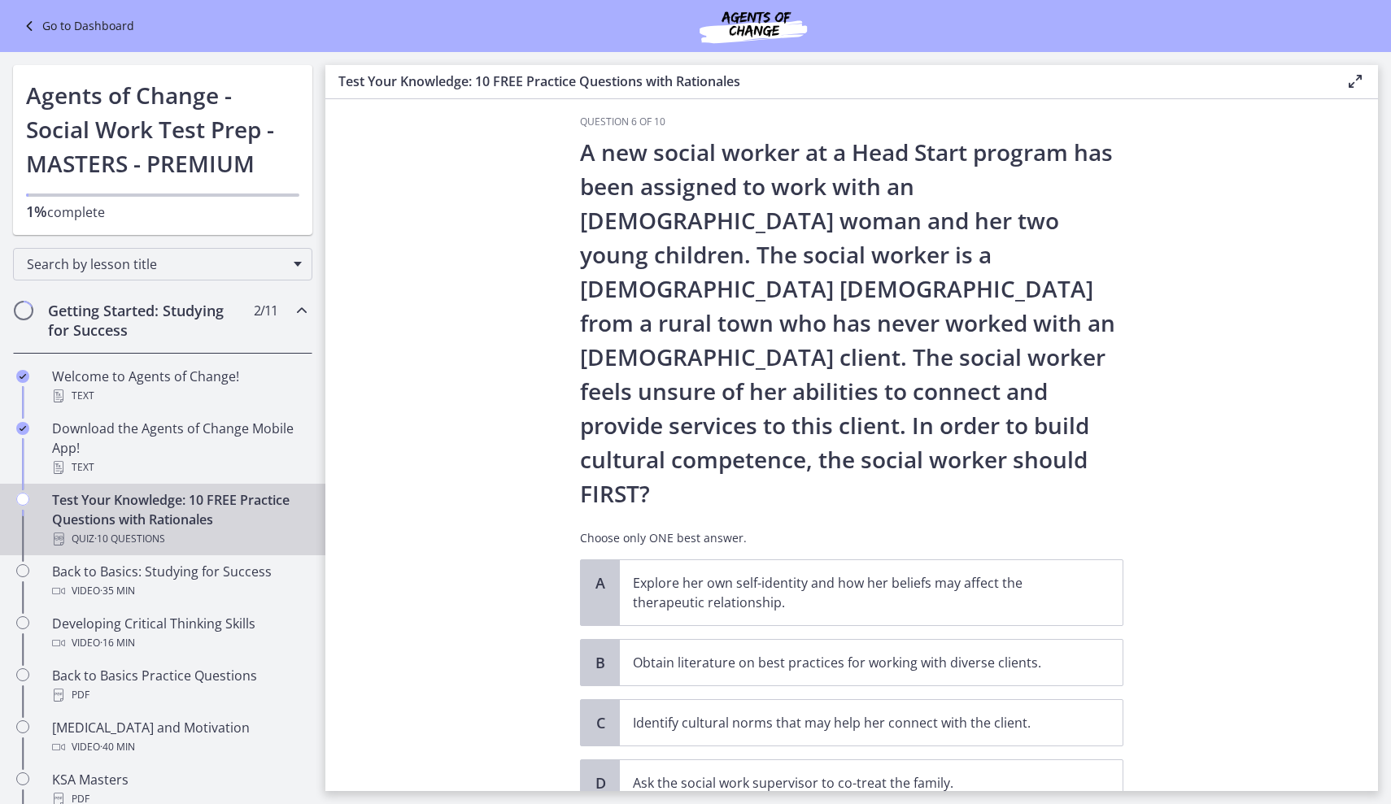
scroll to position [17, 0]
click at [1025, 652] on p "Obtain literature on best practices for working with diverse clients." at bounding box center [855, 662] width 444 height 20
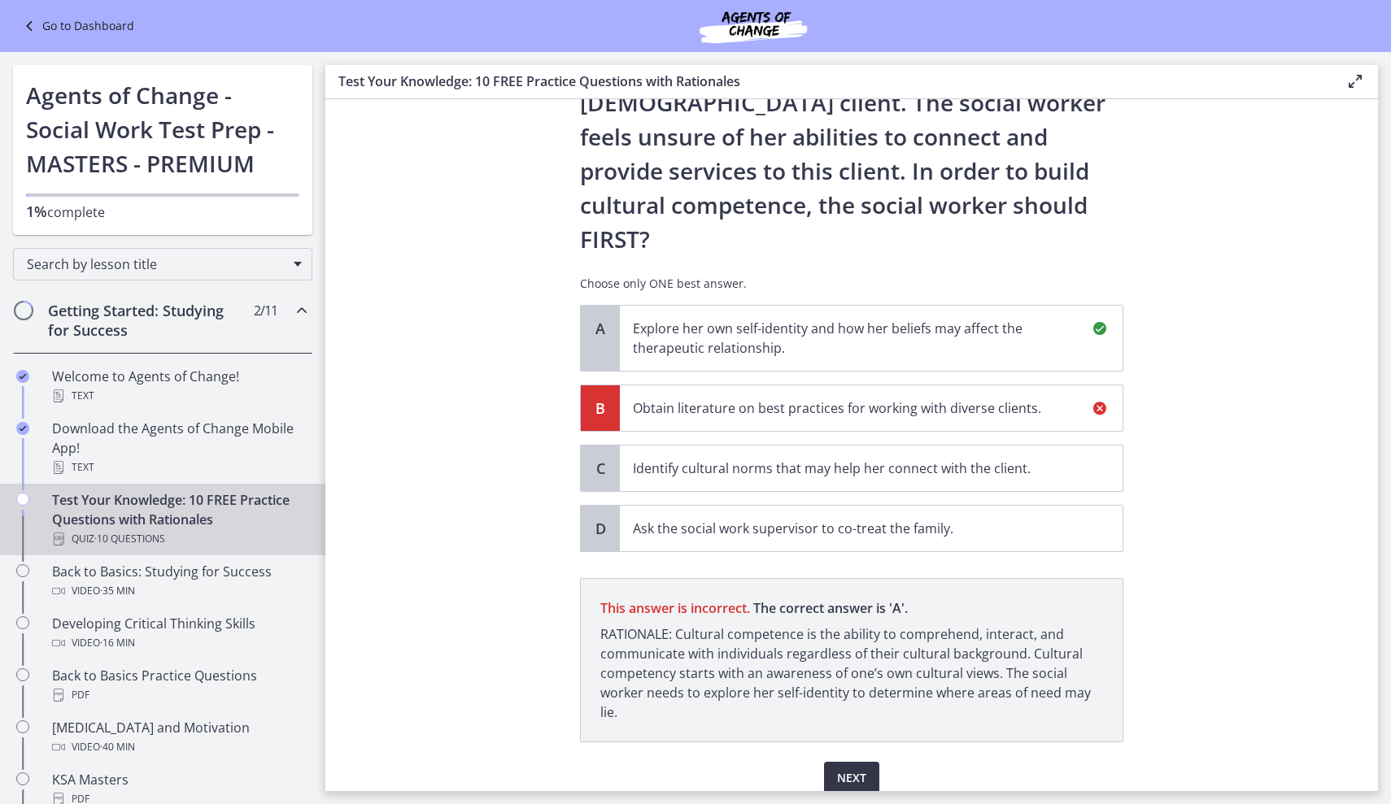
scroll to position [271, 0]
click at [851, 742] on div "Next" at bounding box center [851, 768] width 543 height 52
click at [858, 768] on span "Next" at bounding box center [851, 778] width 29 height 20
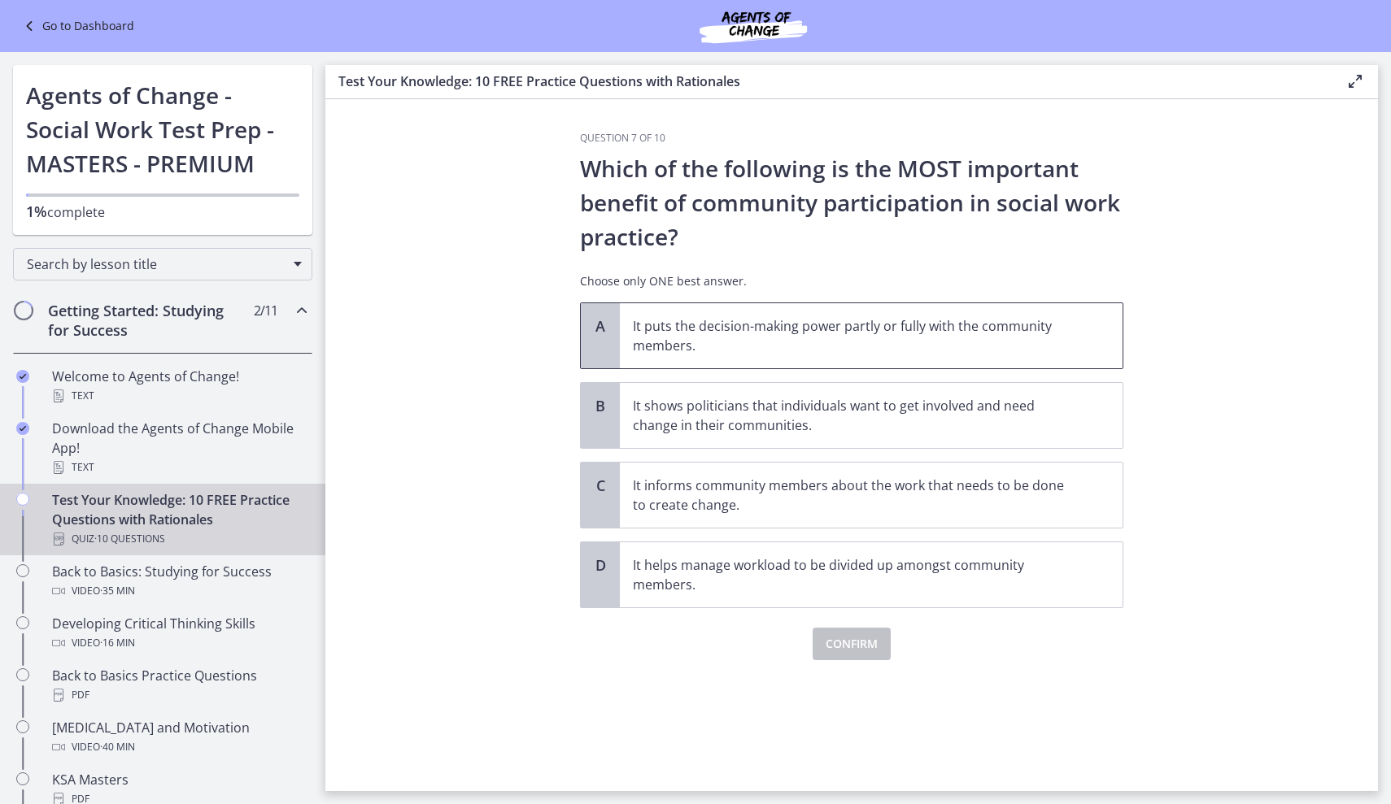
click at [877, 306] on span "It puts the decision-making power partly or fully with the community members." at bounding box center [871, 335] width 503 height 65
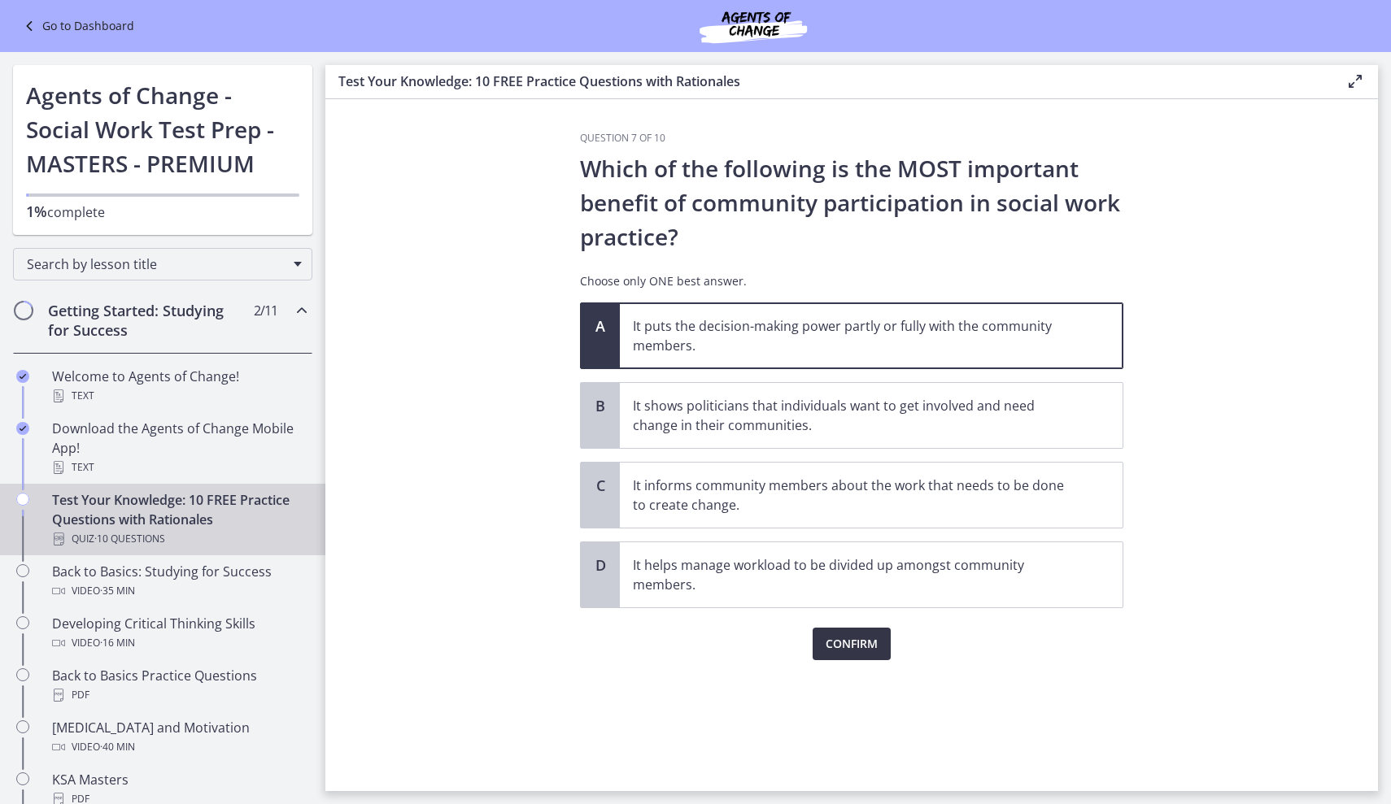
click at [862, 655] on button "Confirm" at bounding box center [851, 644] width 78 height 33
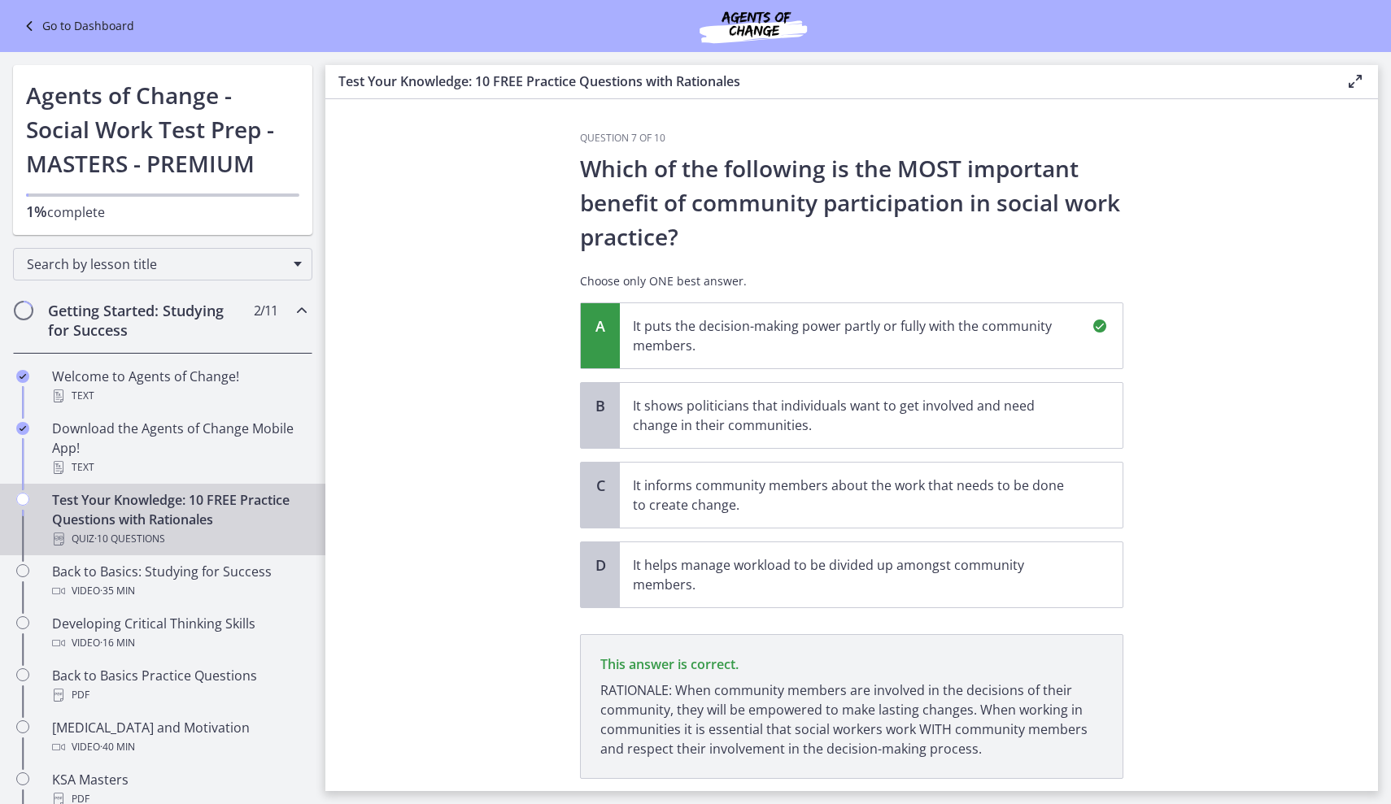
scroll to position [105, 0]
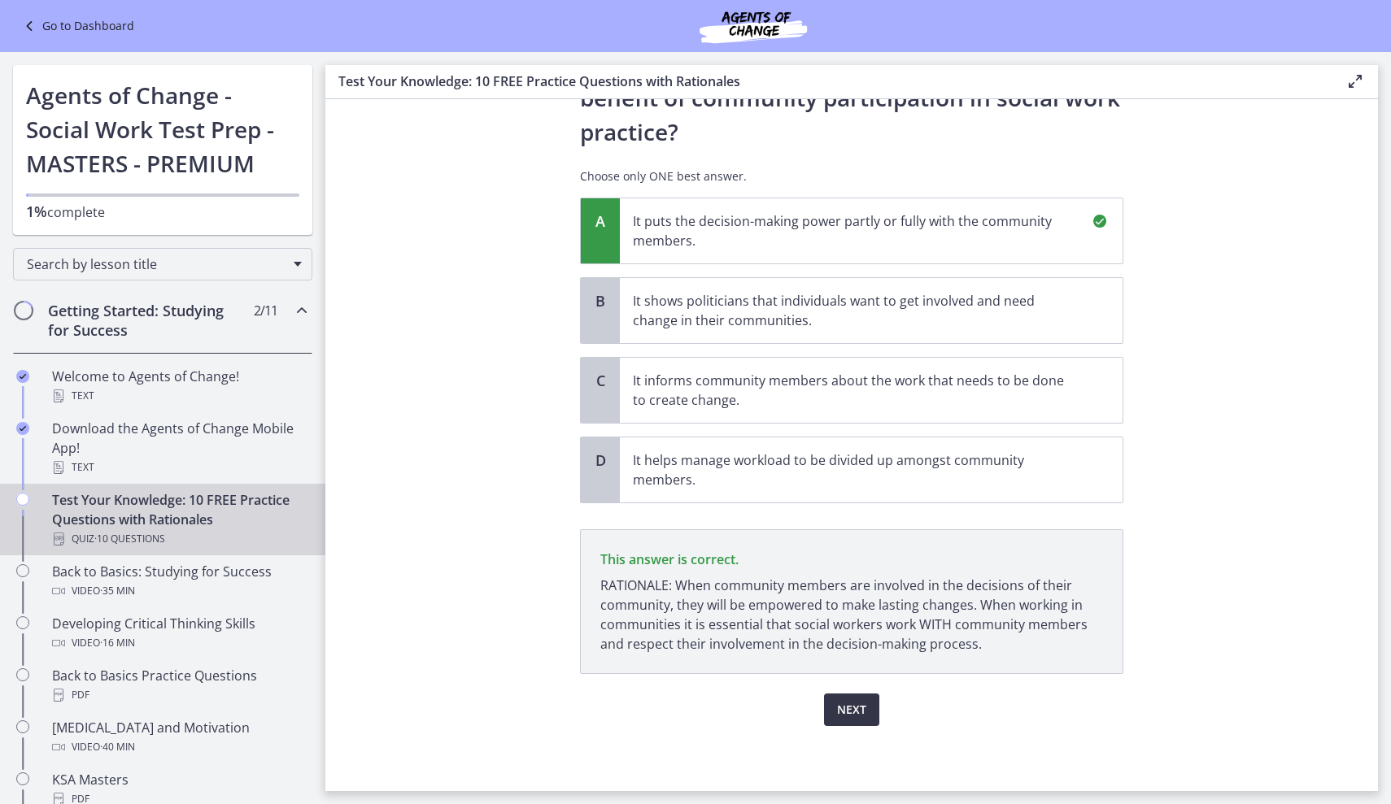
click at [860, 709] on span "Next" at bounding box center [851, 710] width 29 height 20
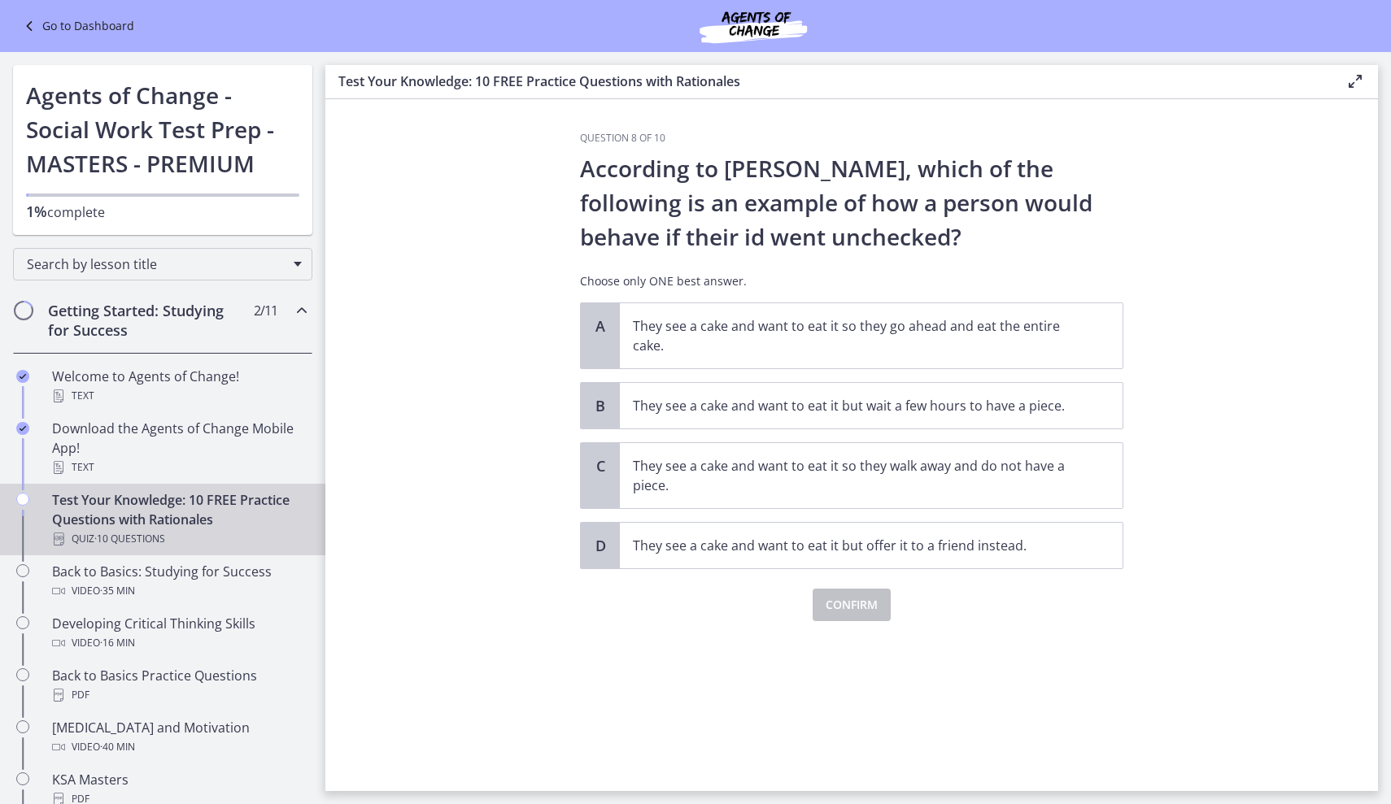
scroll to position [0, 0]
click at [854, 346] on p "They see a cake and want to eat it so they go ahead and eat the entire cake." at bounding box center [855, 335] width 444 height 39
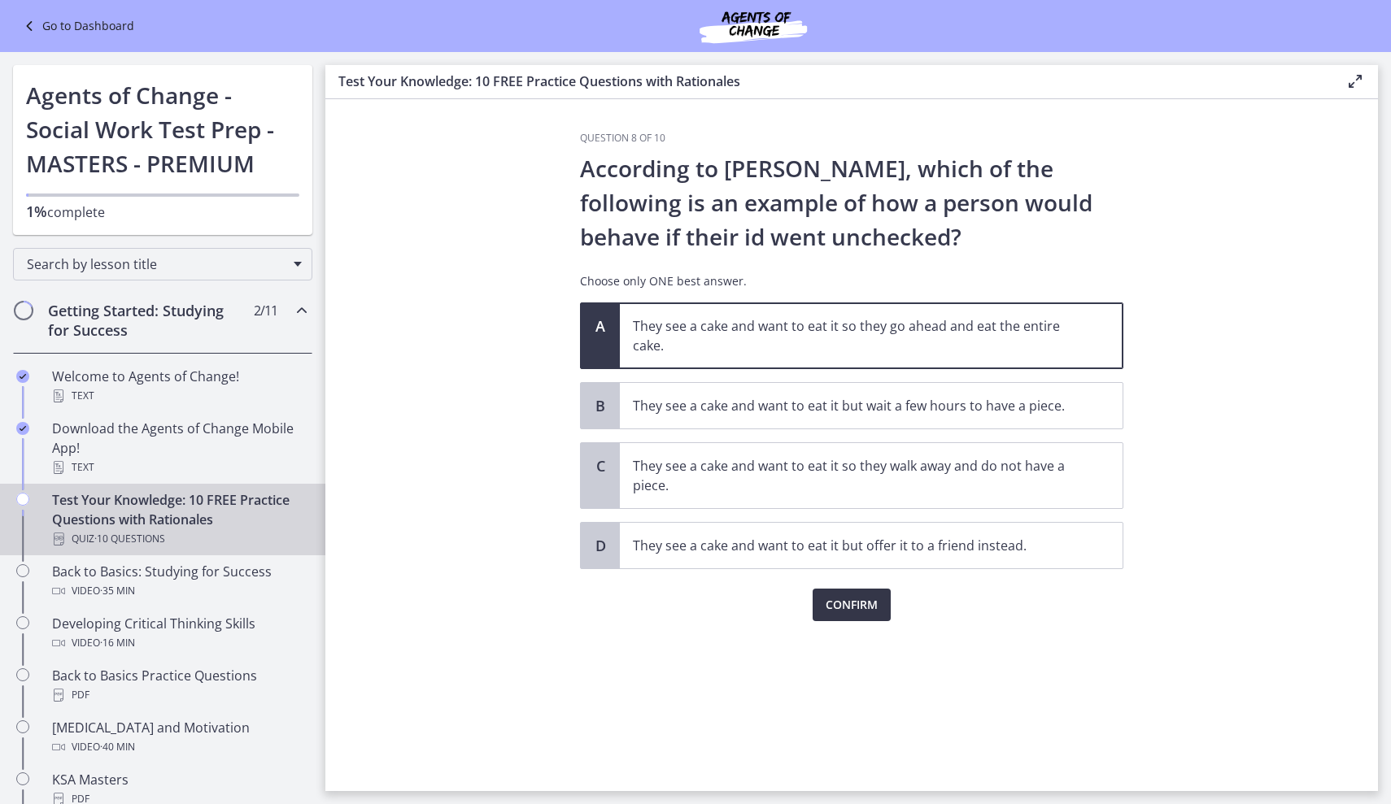
click at [842, 594] on button "Confirm" at bounding box center [851, 605] width 78 height 33
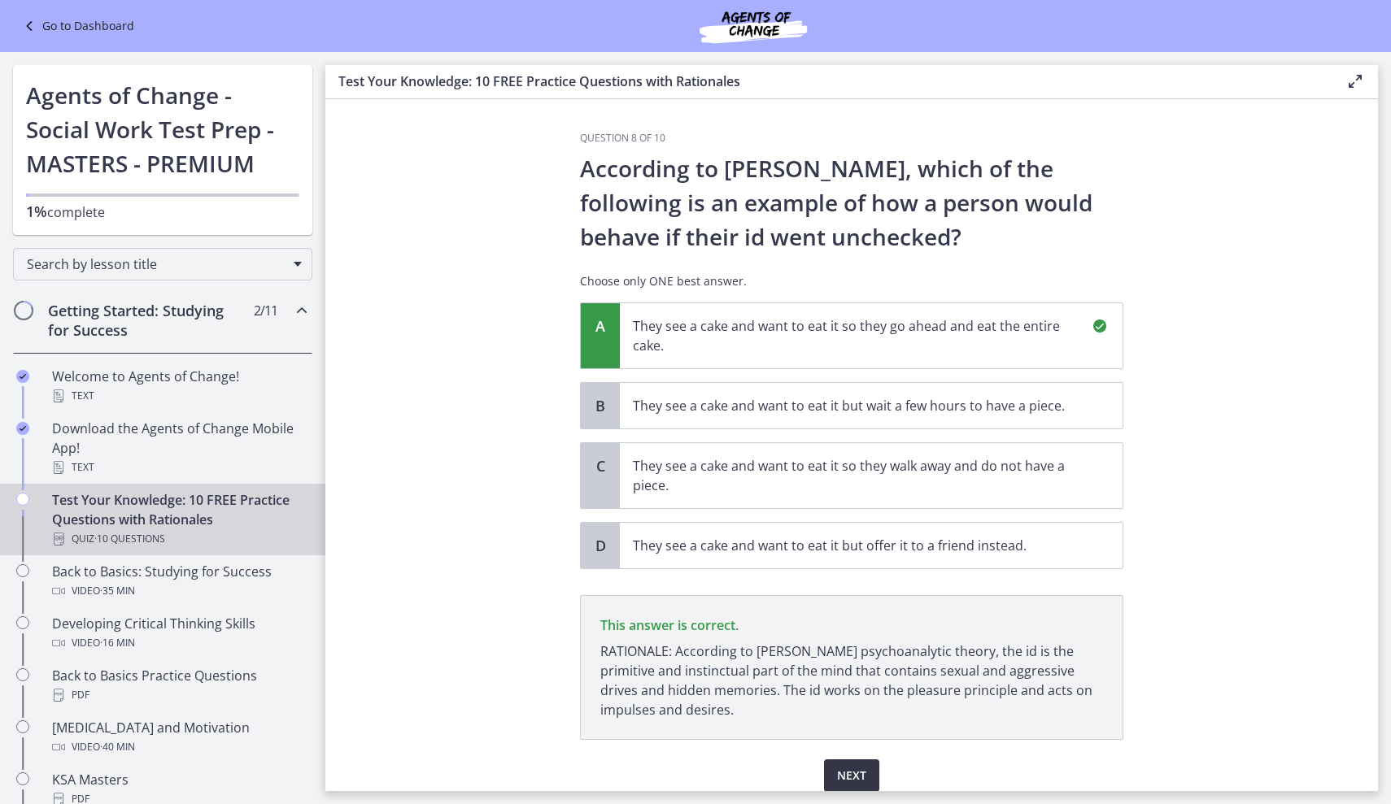
scroll to position [66, 0]
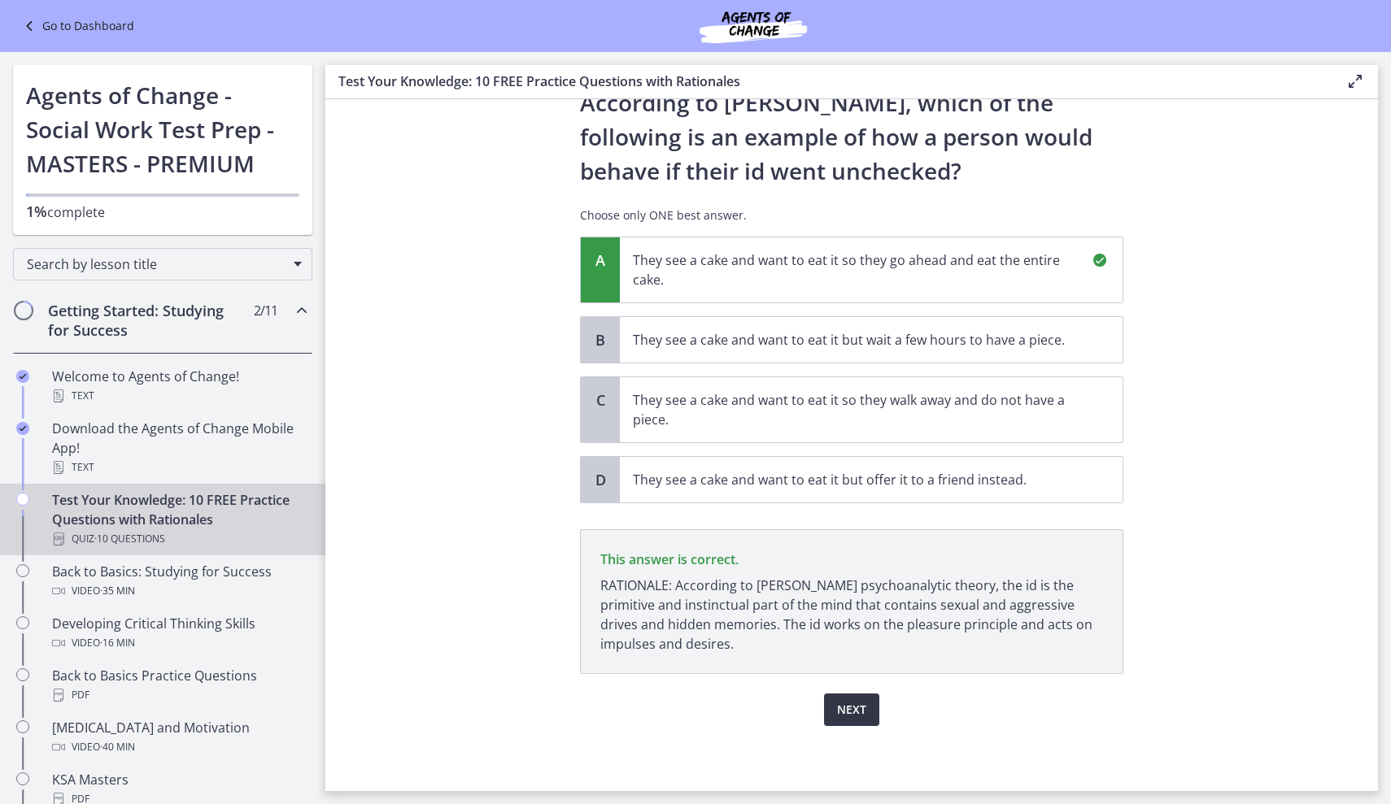
click at [851, 711] on span "Next" at bounding box center [851, 710] width 29 height 20
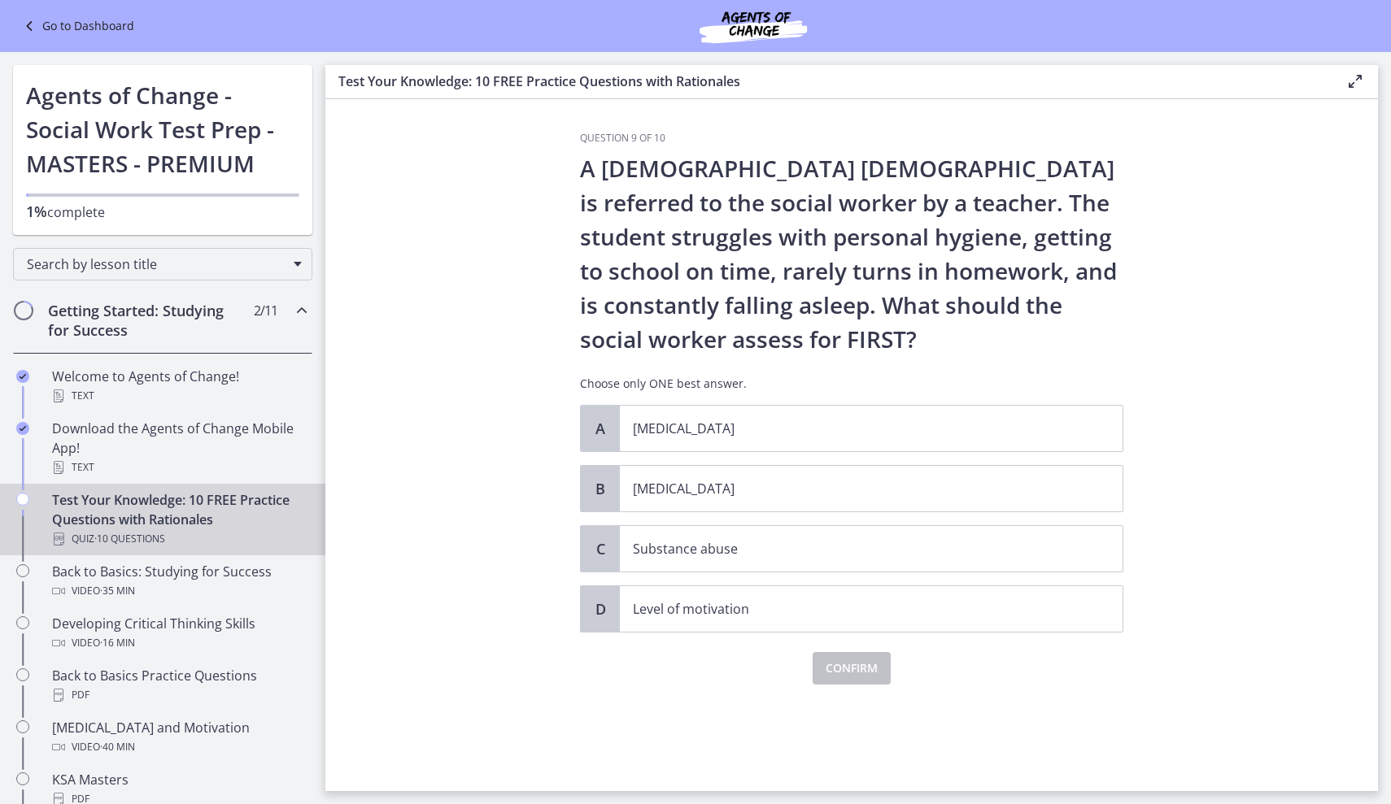
scroll to position [0, 0]
click at [717, 508] on span "Child neglect" at bounding box center [871, 489] width 503 height 46
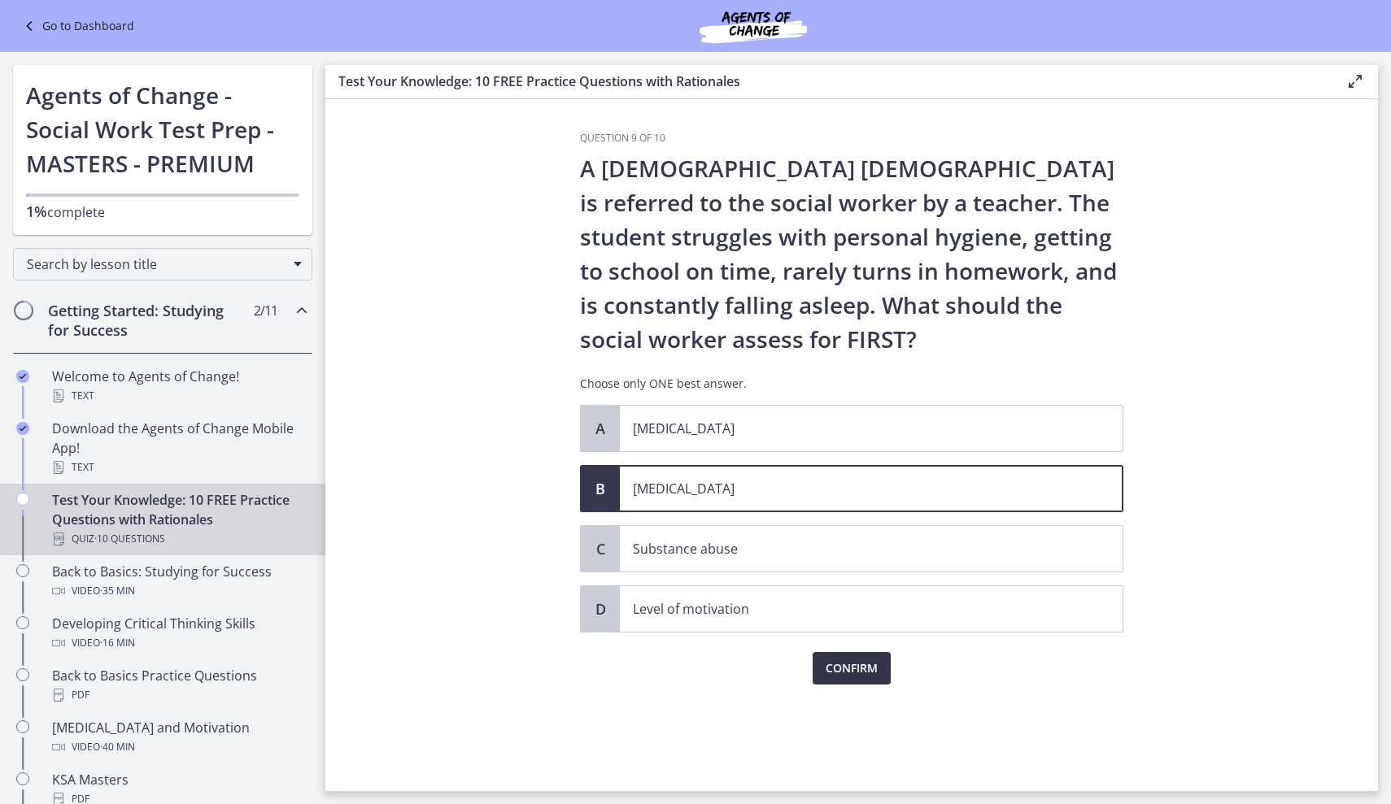
click at [868, 670] on span "Confirm" at bounding box center [851, 669] width 52 height 20
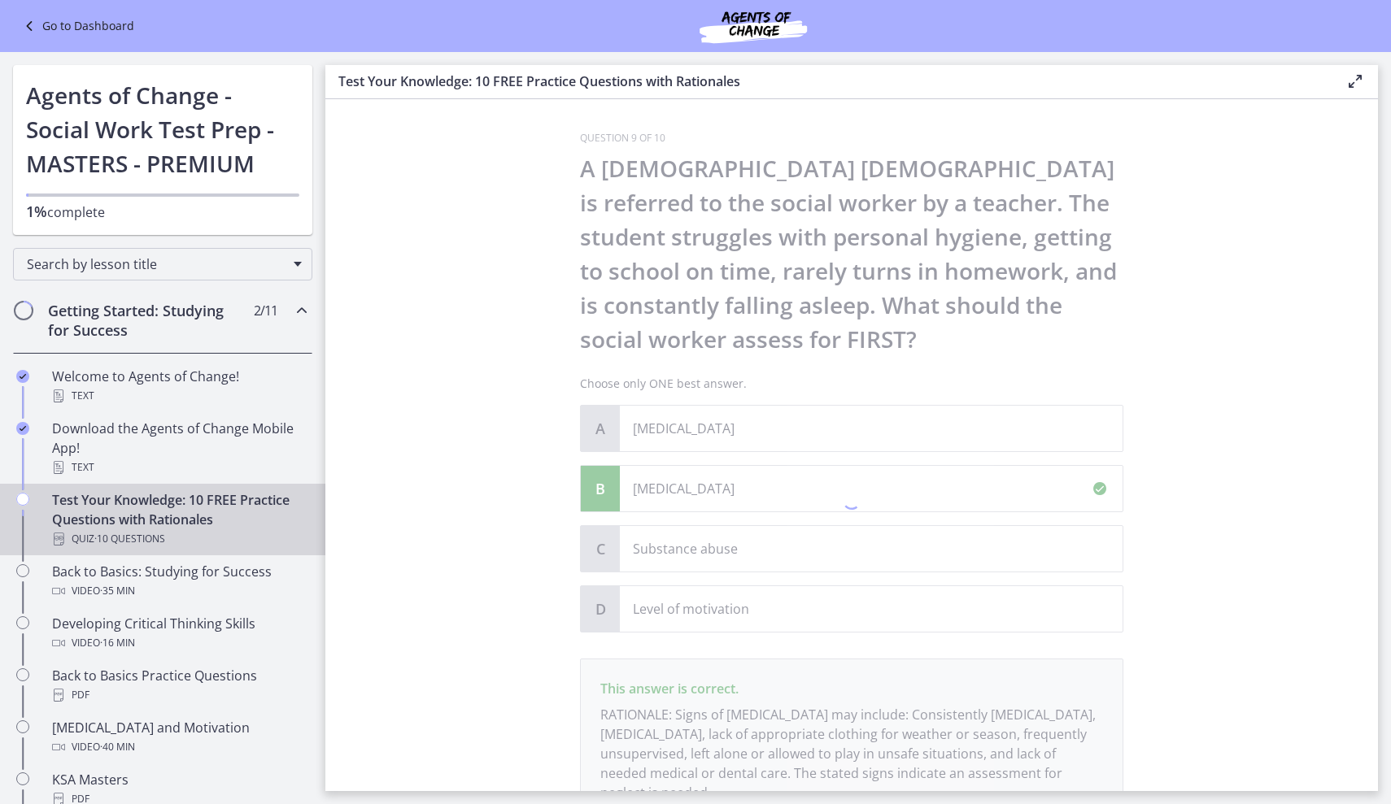
scroll to position [149, 0]
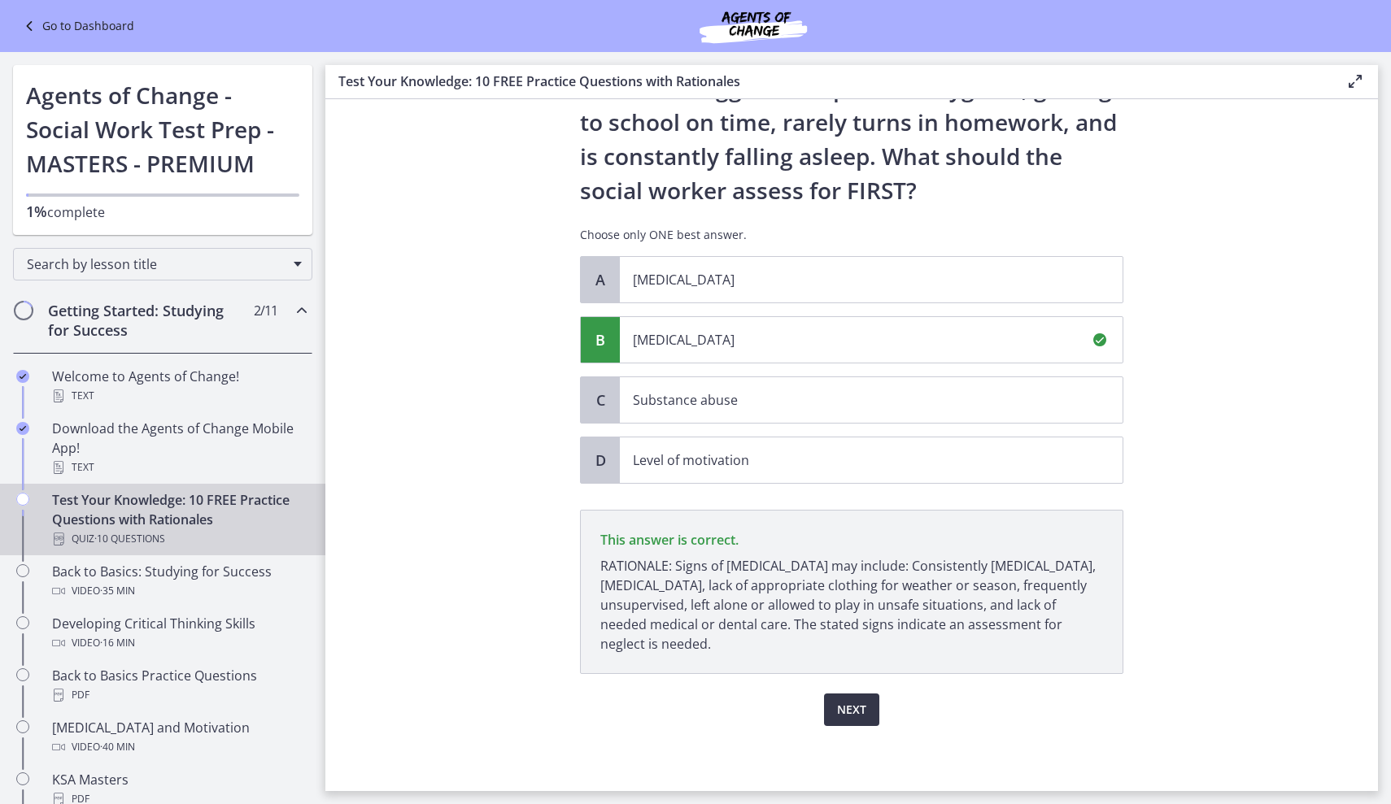
click at [860, 710] on span "Next" at bounding box center [851, 710] width 29 height 20
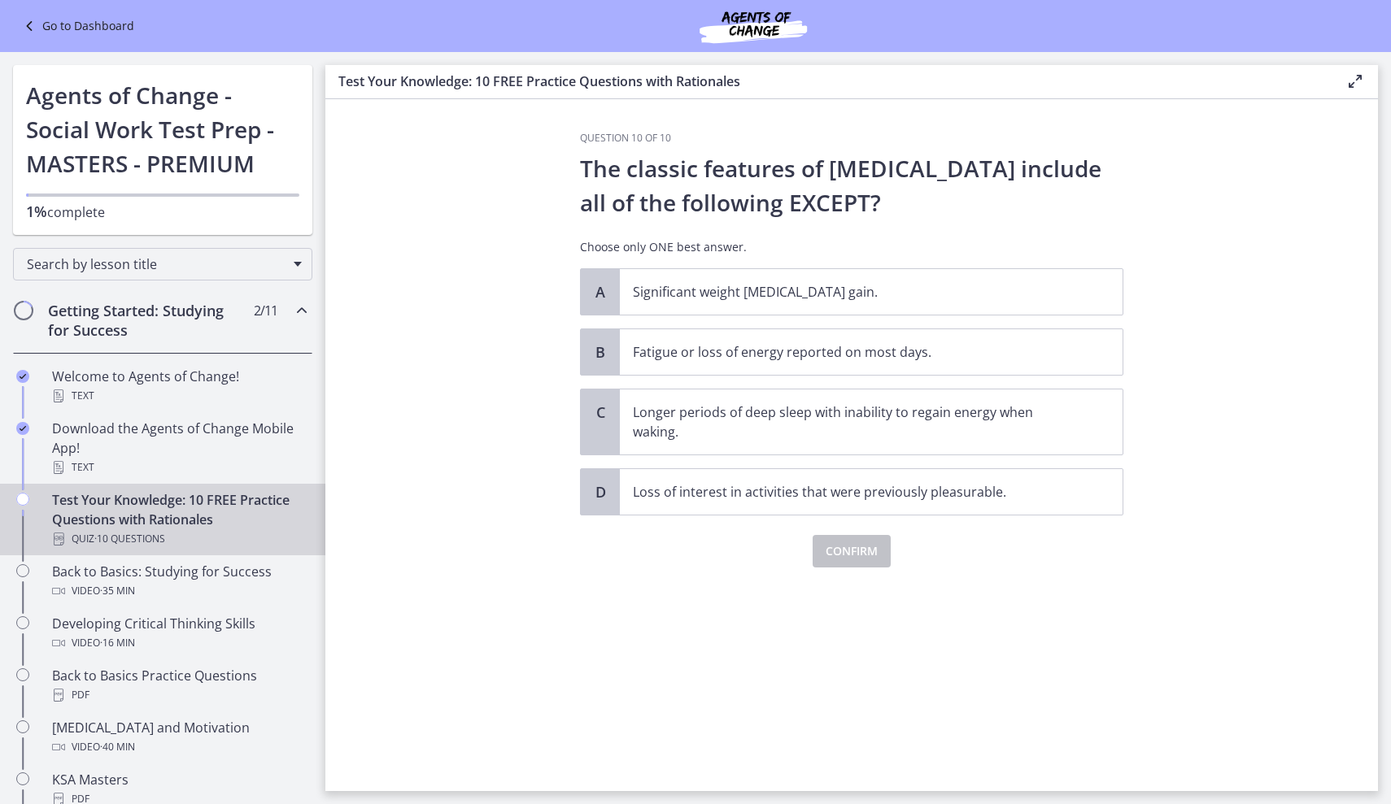
scroll to position [0, 0]
click at [839, 359] on p "Fatigue or loss of energy reported on most days." at bounding box center [855, 352] width 444 height 20
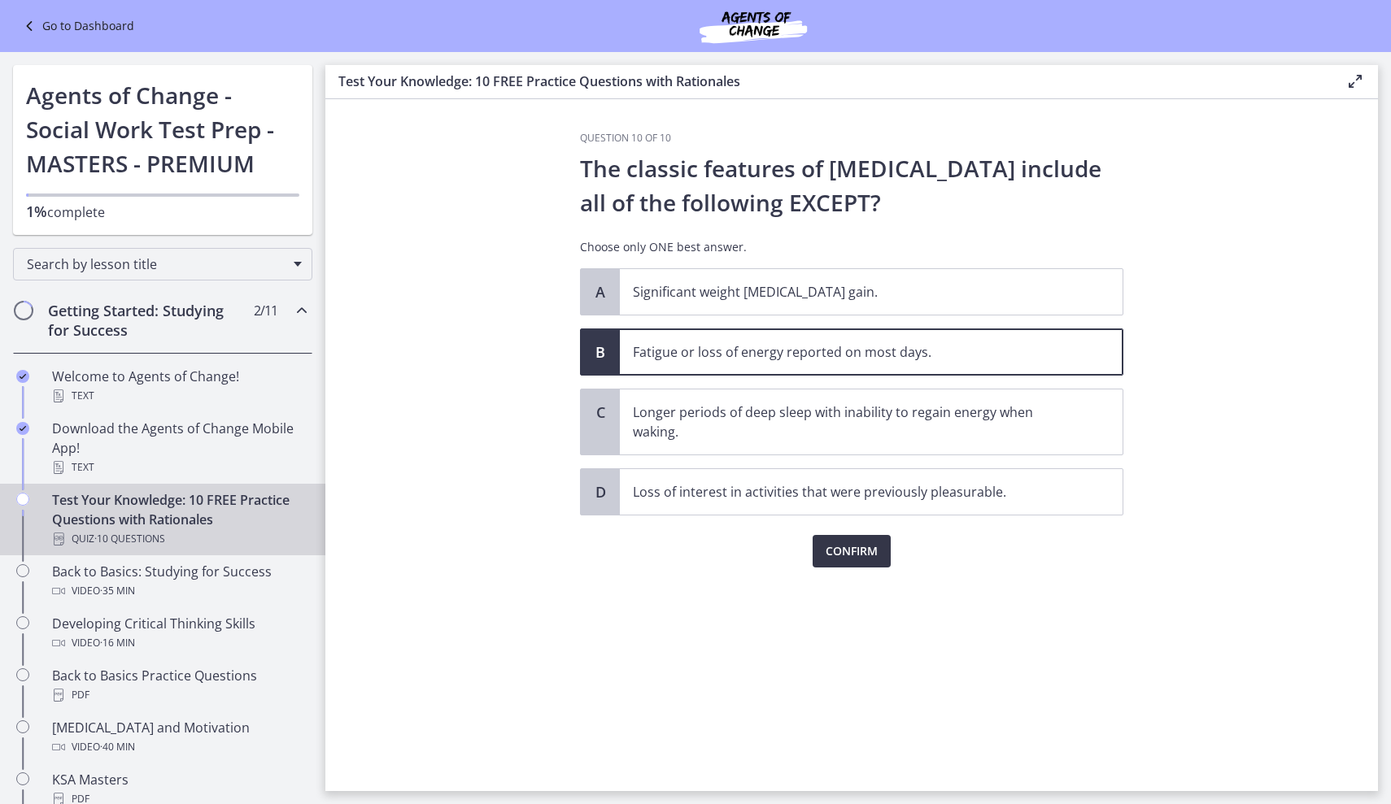
click at [873, 551] on span "Confirm" at bounding box center [851, 552] width 52 height 20
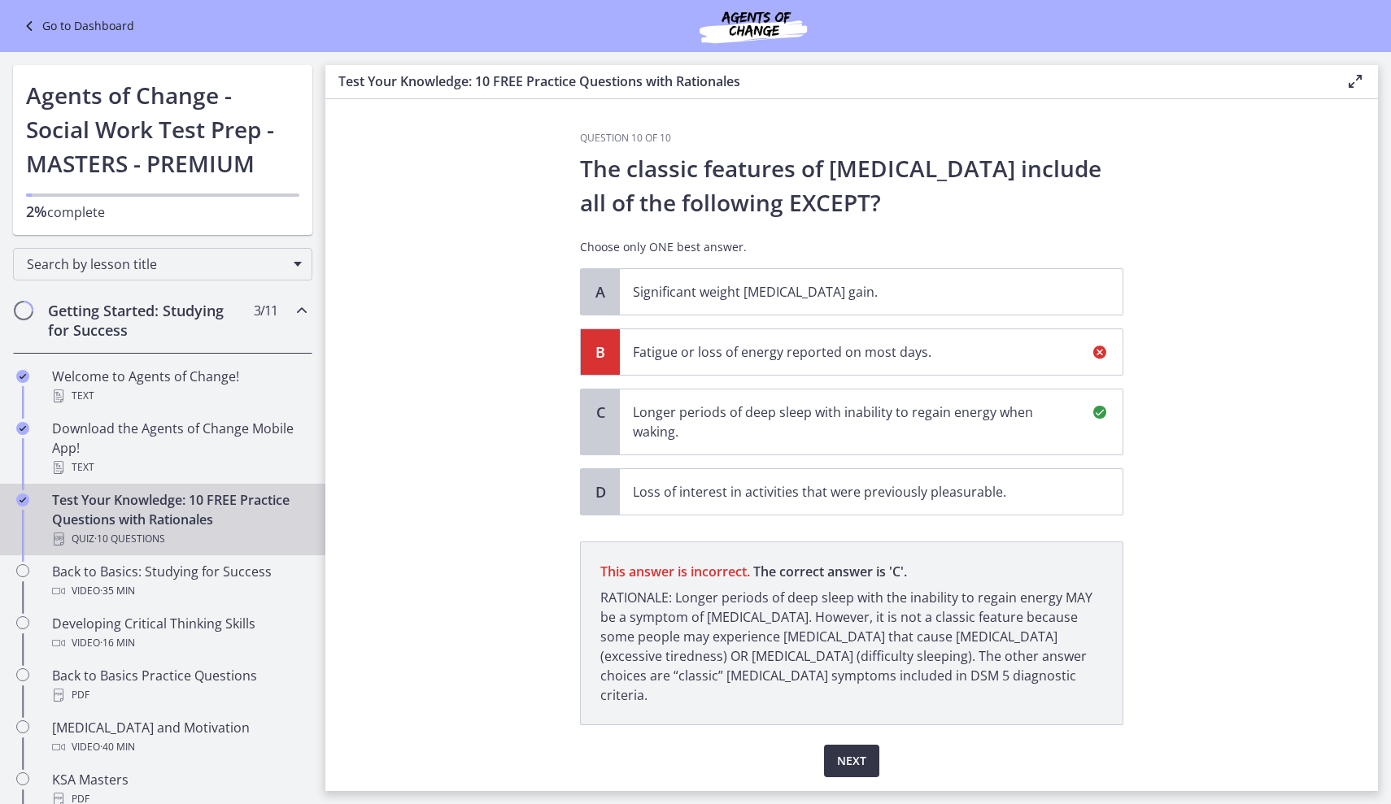
scroll to position [32, 0]
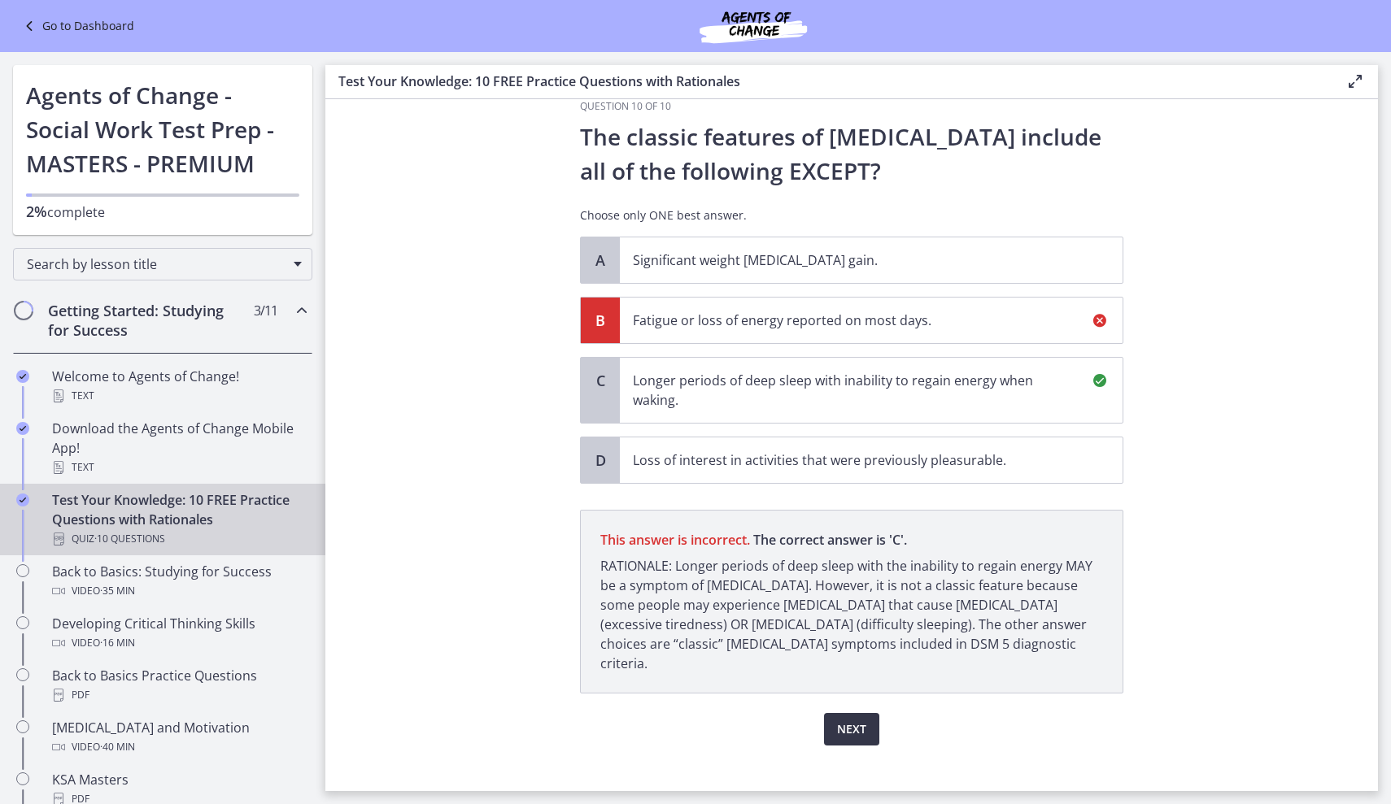
click at [853, 720] on span "Next" at bounding box center [851, 730] width 29 height 20
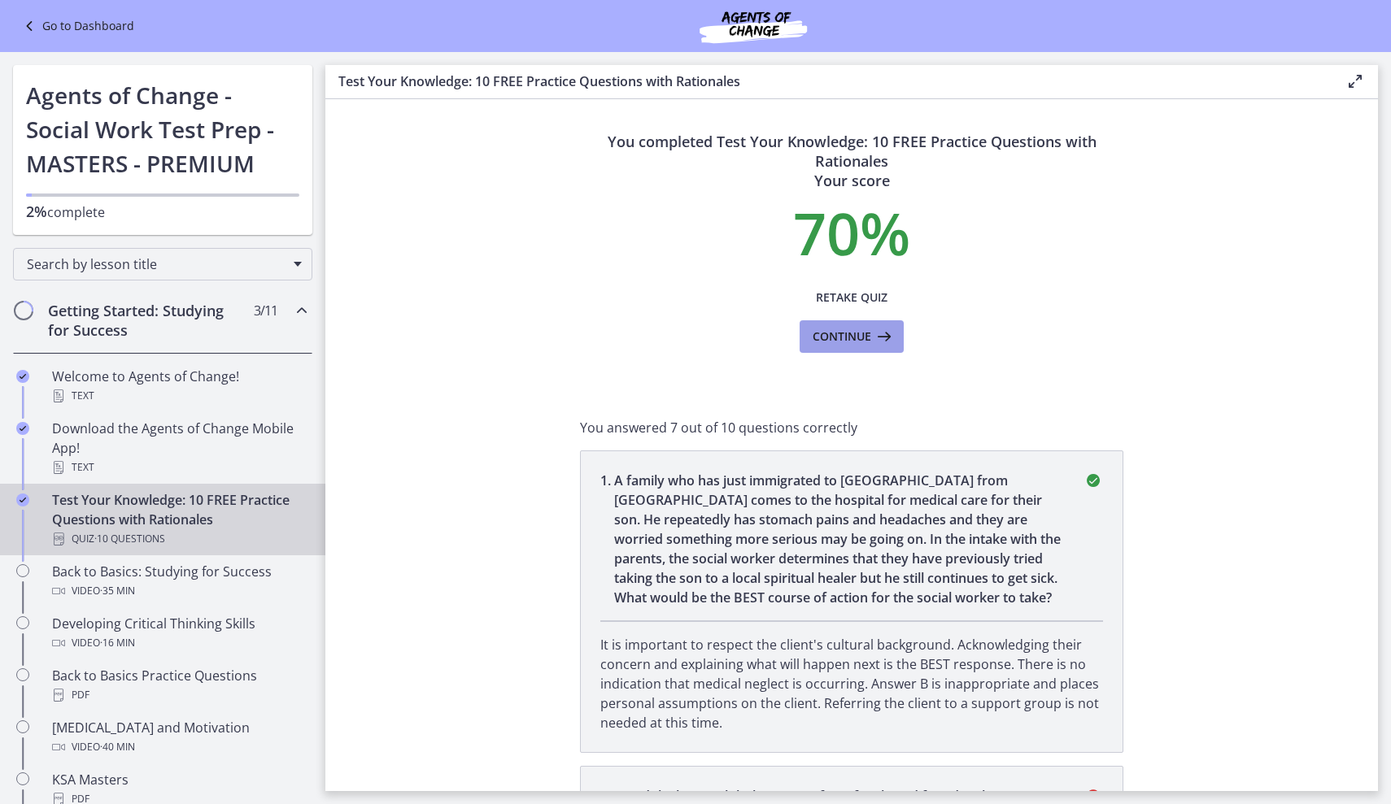
click at [871, 333] on icon at bounding box center [882, 337] width 23 height 20
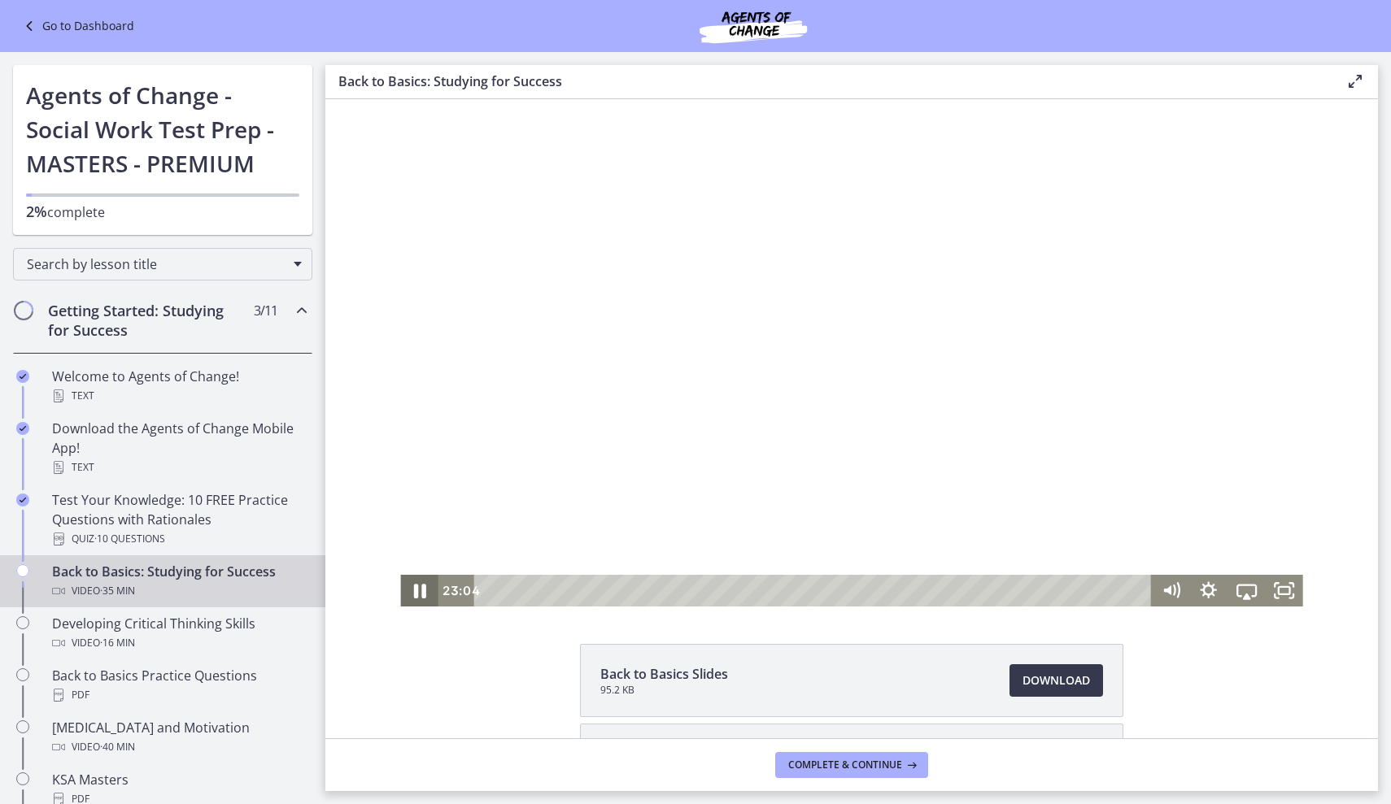
click at [418, 594] on icon "Pause" at bounding box center [420, 591] width 12 height 15
click at [418, 594] on icon "Play Video" at bounding box center [421, 590] width 10 height 13
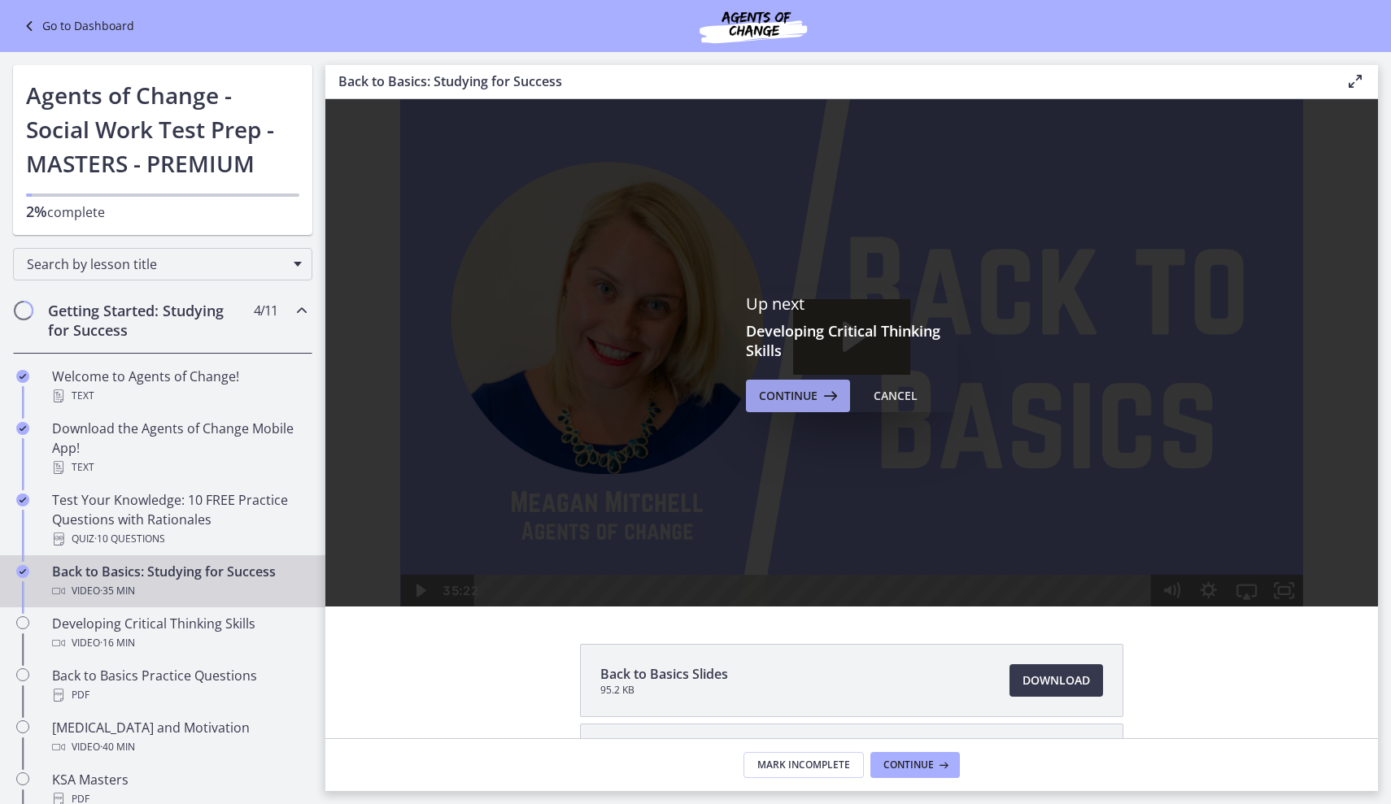
click at [814, 399] on span "Continue" at bounding box center [788, 396] width 59 height 20
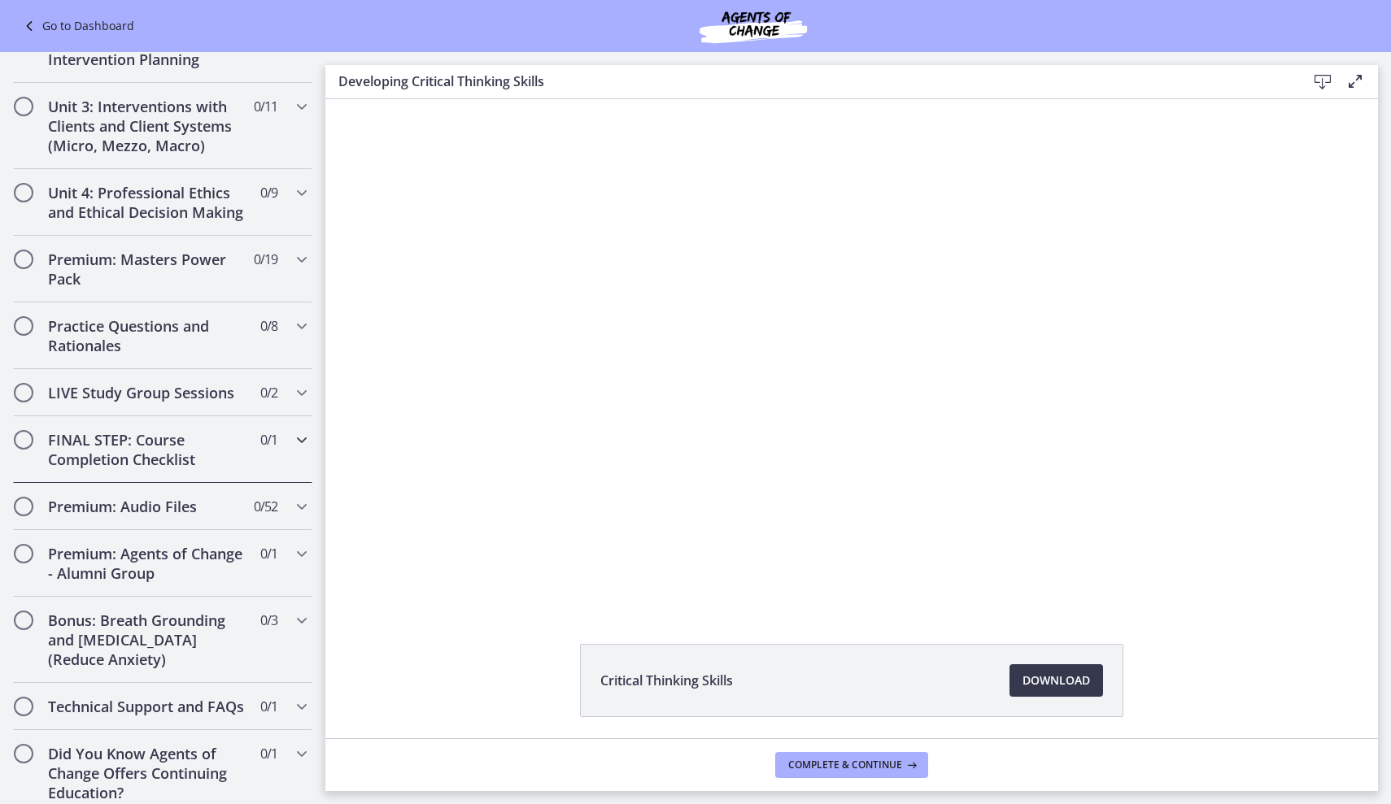
scroll to position [1173, 0]
click at [306, 392] on icon "Chapters" at bounding box center [302, 393] width 20 height 20
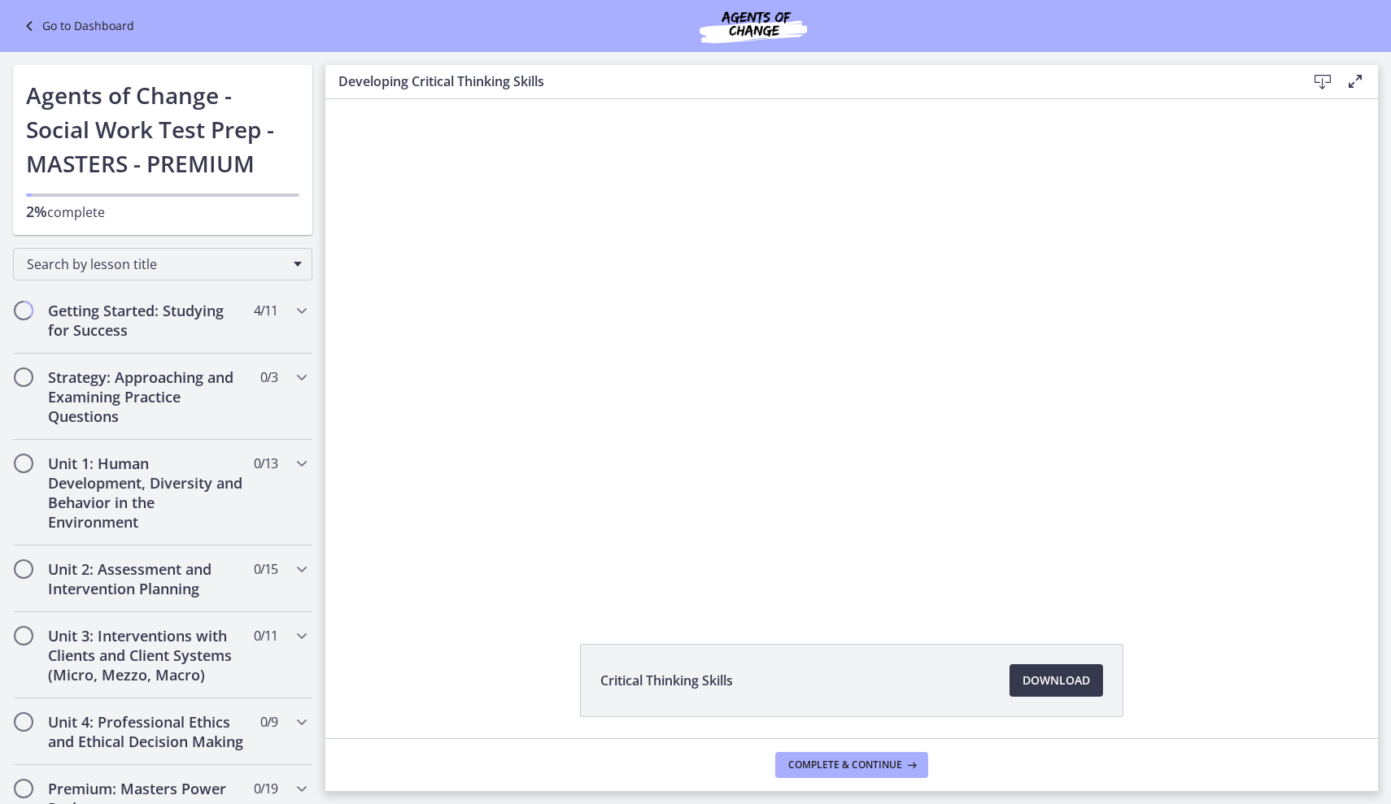
scroll to position [0, 0]
click at [302, 313] on icon "Chapters" at bounding box center [302, 311] width 20 height 20
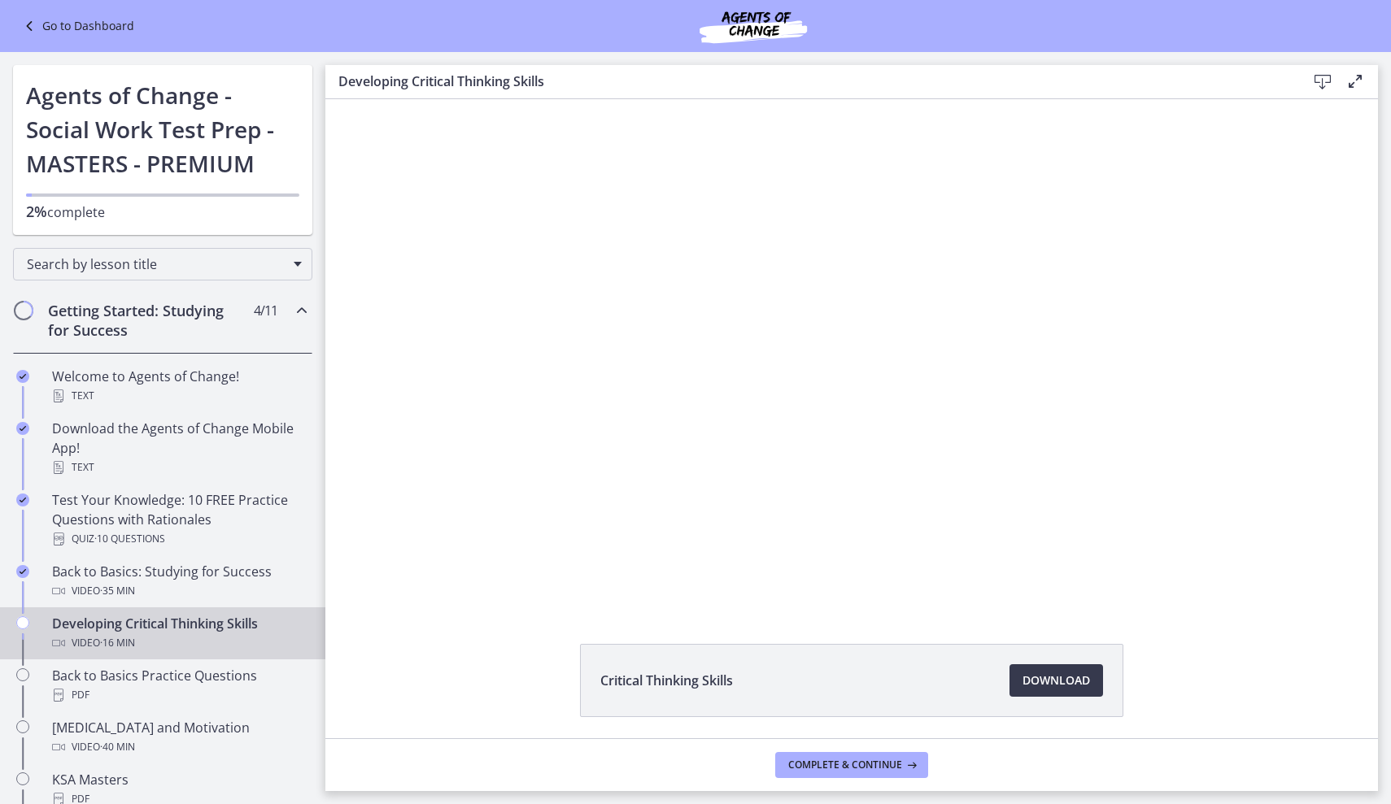
click at [299, 316] on icon "Chapters" at bounding box center [302, 311] width 20 height 20
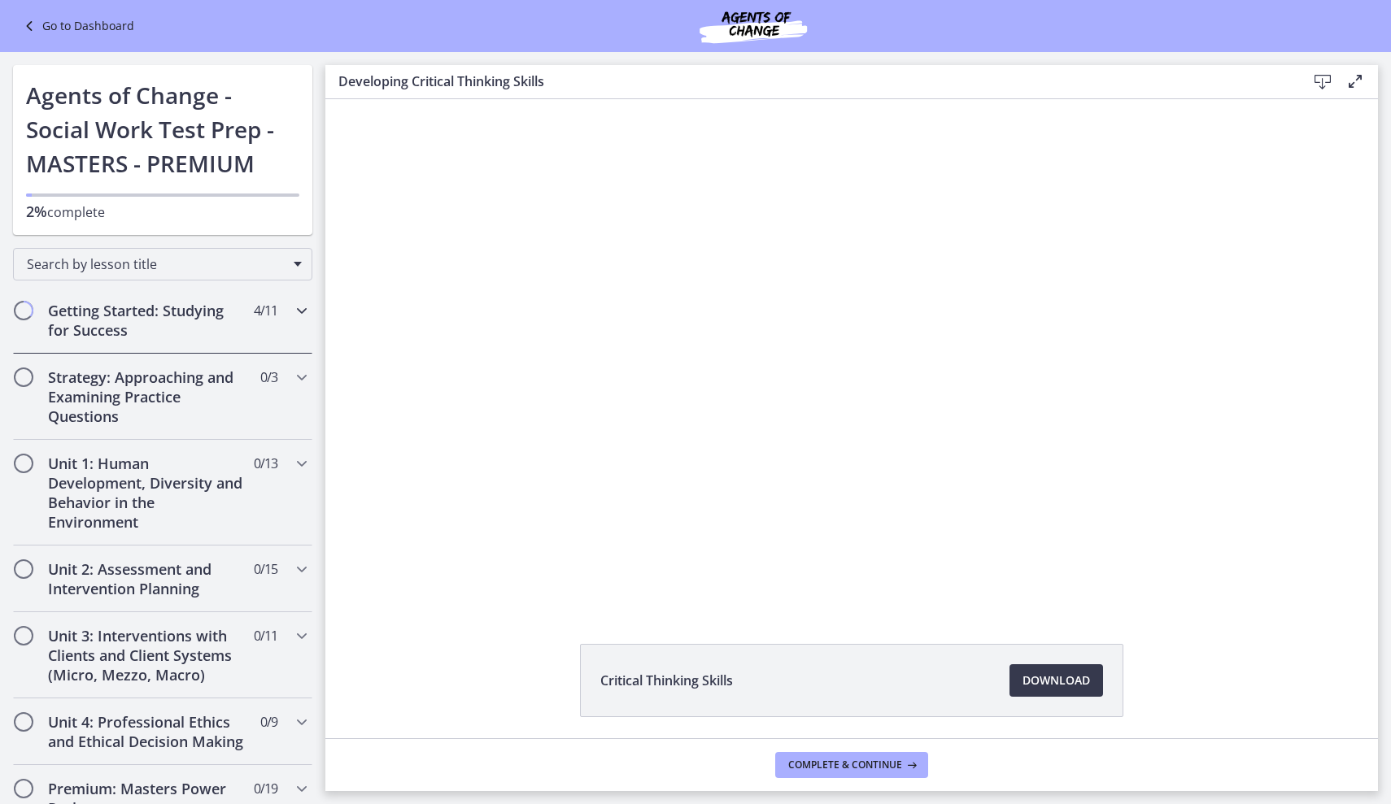
click at [299, 316] on icon "Chapters" at bounding box center [302, 311] width 20 height 20
